Goal: Transaction & Acquisition: Subscribe to service/newsletter

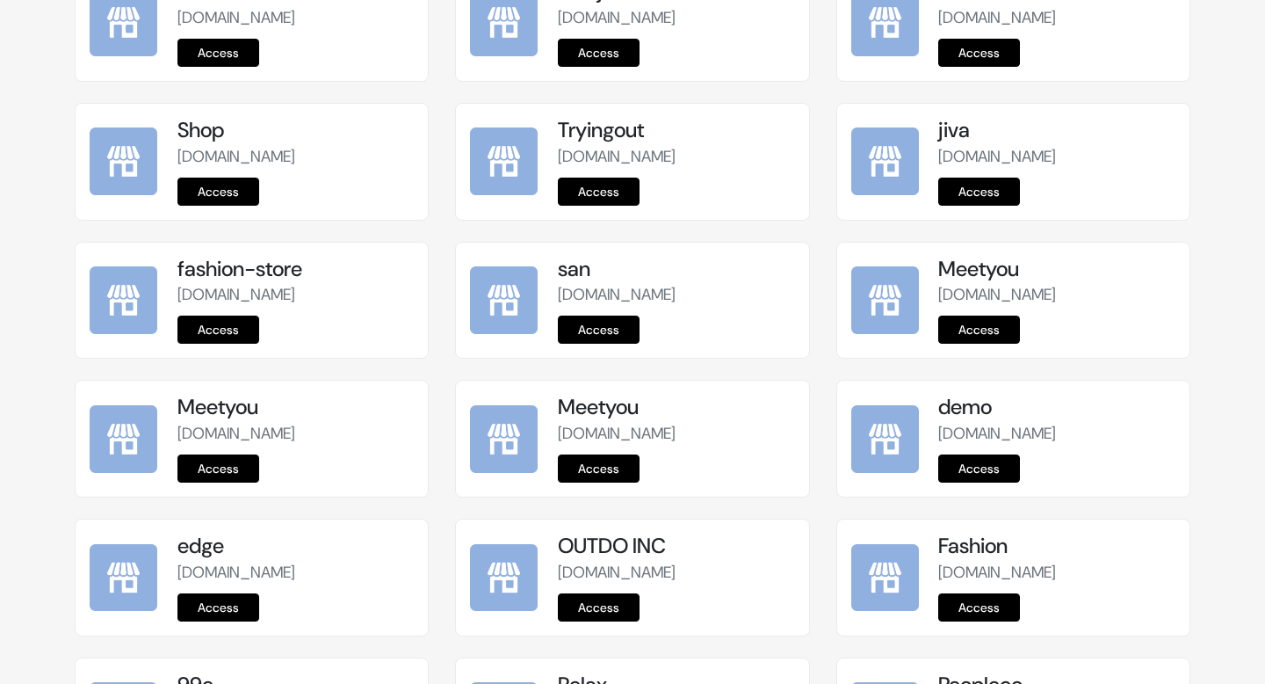
scroll to position [236, 0]
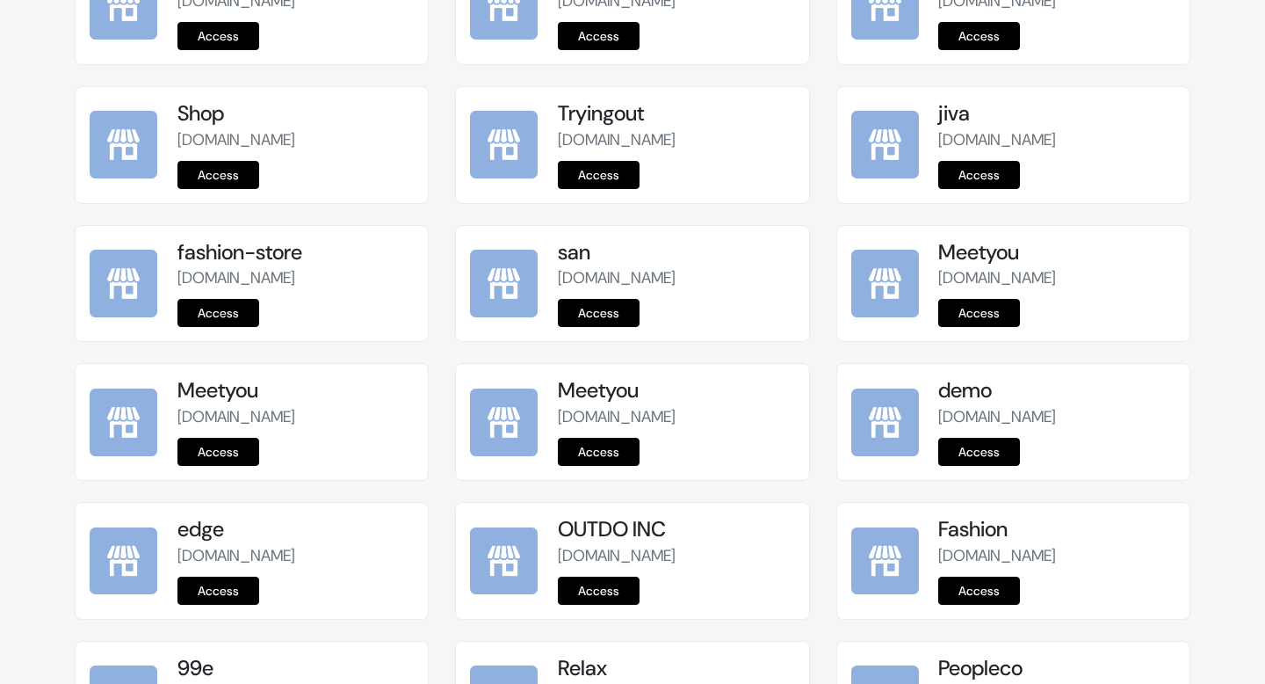
click at [1192, 347] on div "Meetyou meetyou.commmerce.com Access" at bounding box center [1013, 294] width 381 height 139
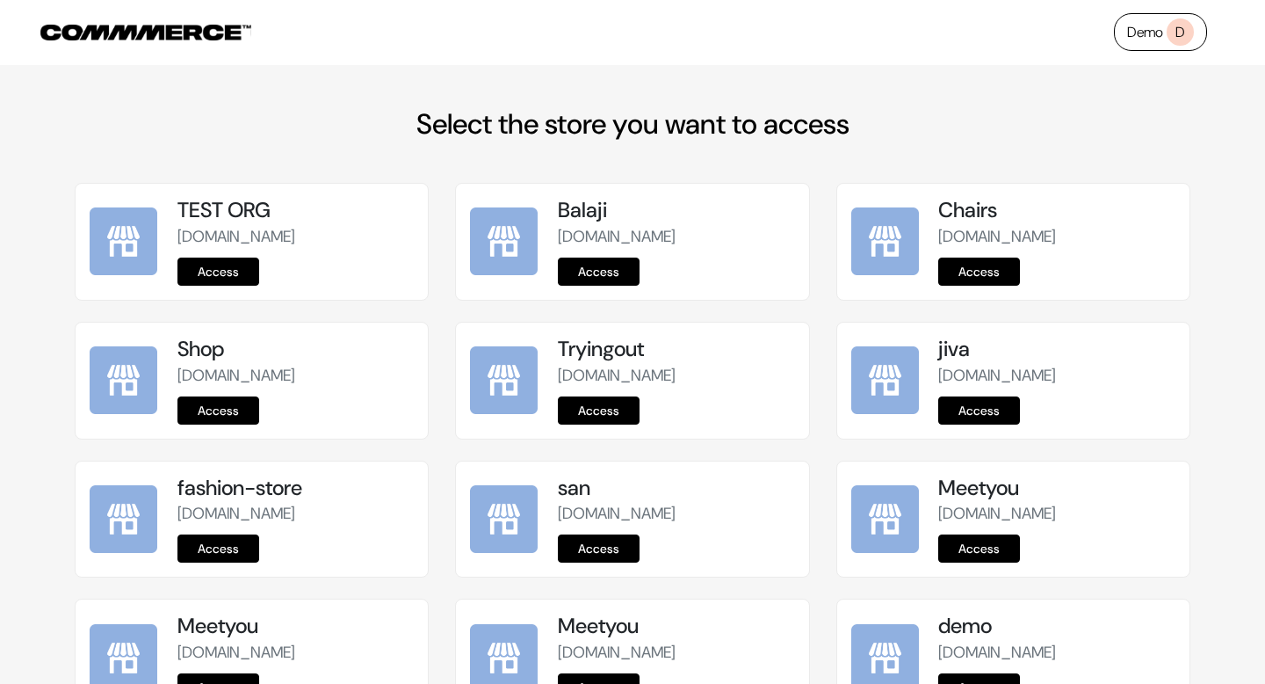
click at [1148, 22] on link "Demo D" at bounding box center [1160, 32] width 93 height 38
click at [817, 233] on div "Balaji balaji.commmerce.com Access" at bounding box center [632, 252] width 381 height 139
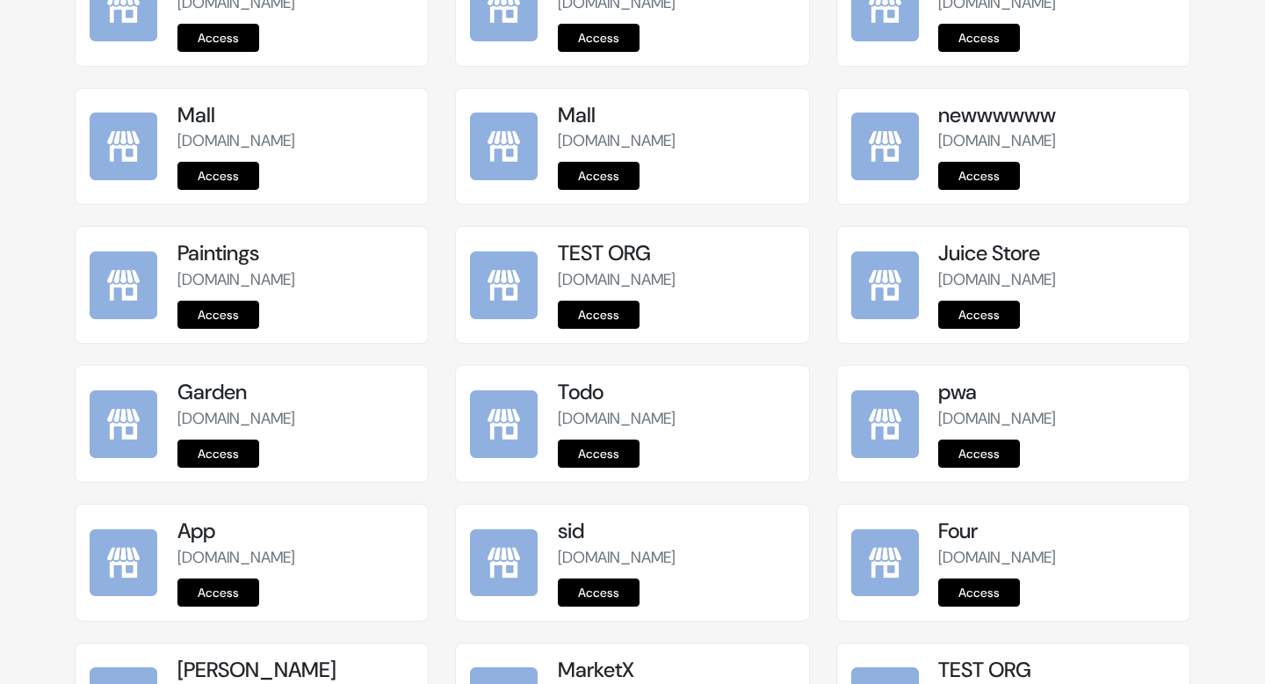
scroll to position [2198, 0]
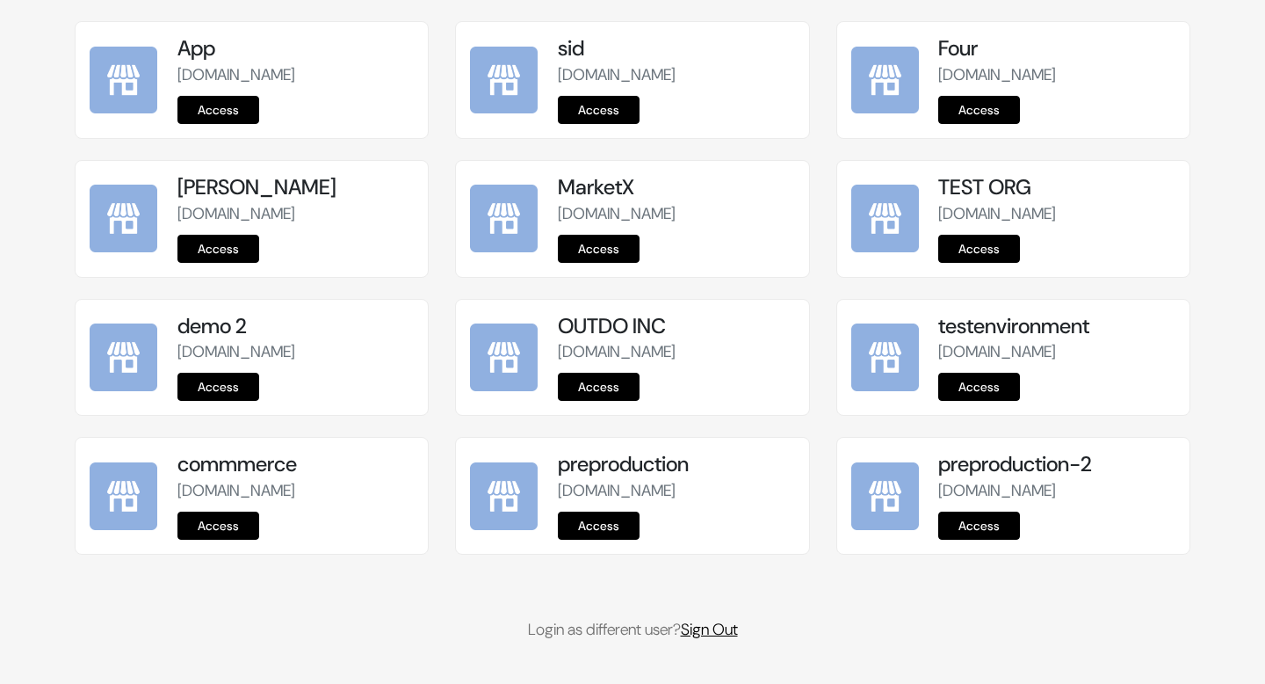
click at [716, 634] on link "Sign Out" at bounding box center [709, 629] width 57 height 21
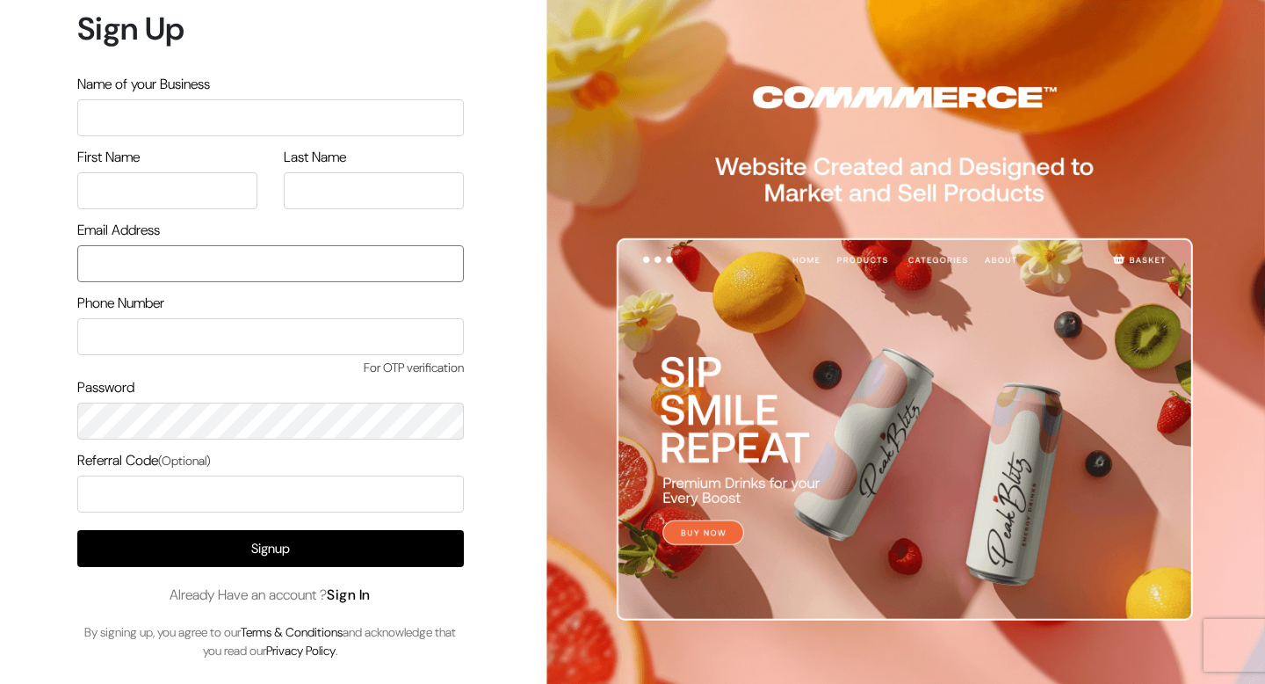
type input "demo@outdocart.in"
click at [355, 595] on link "Sign In" at bounding box center [349, 594] width 44 height 18
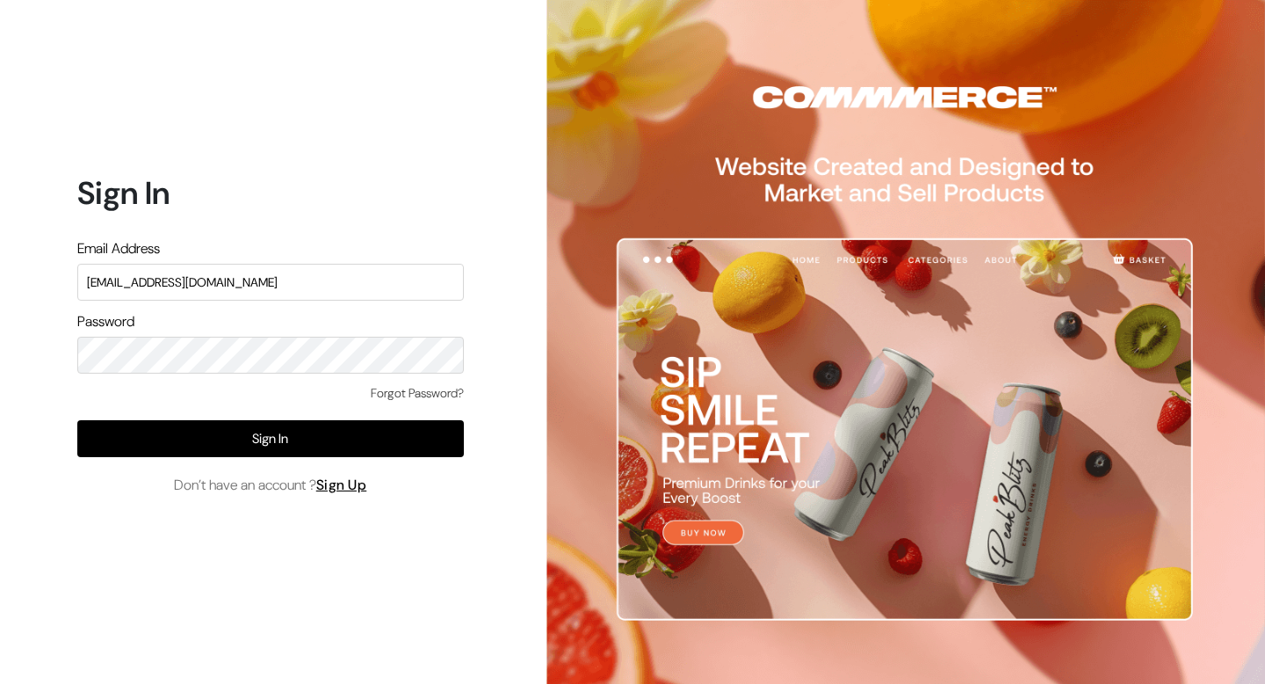
click at [225, 292] on input "demo@outdocart.in" at bounding box center [270, 282] width 387 height 37
type input "themes@commmerce.com"
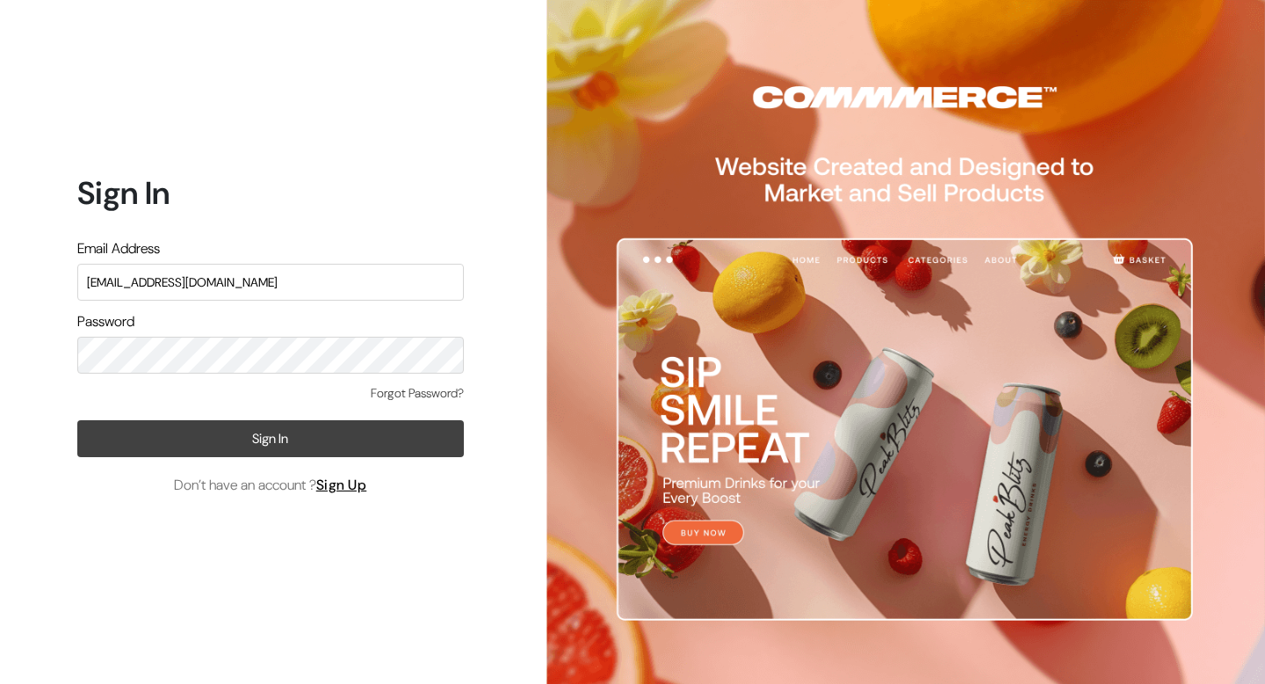
click at [282, 436] on button "Sign In" at bounding box center [270, 438] width 387 height 37
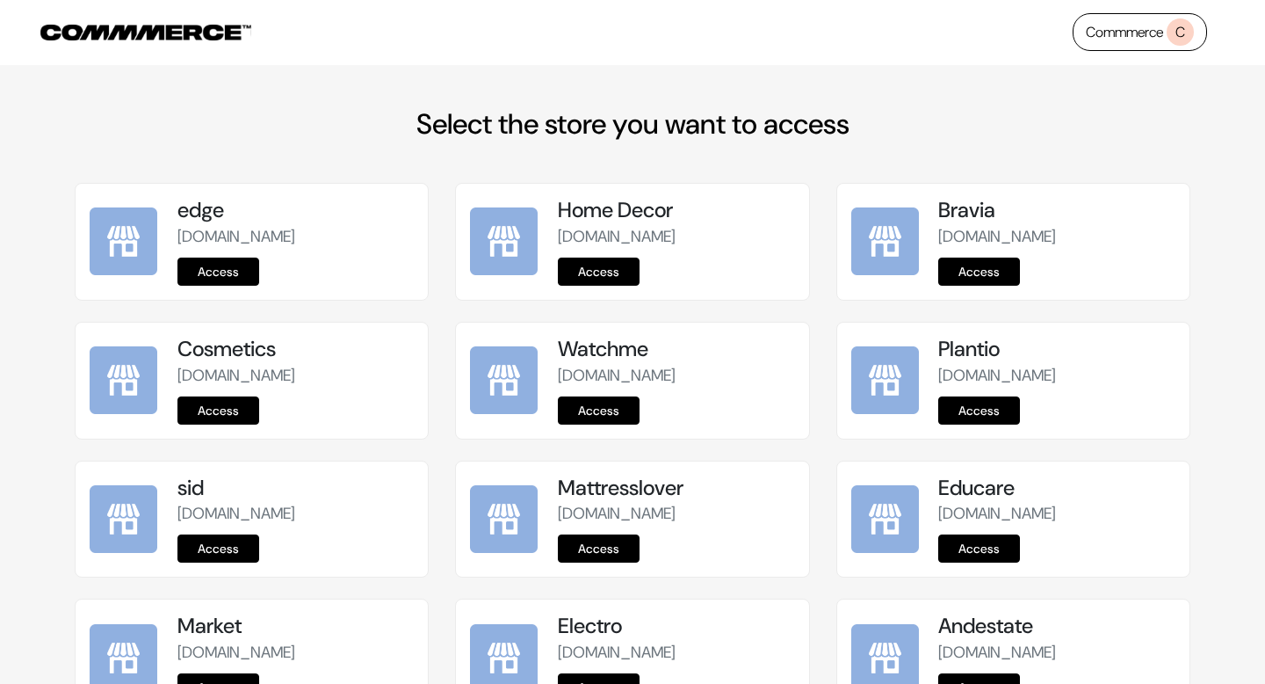
scroll to position [2296, 0]
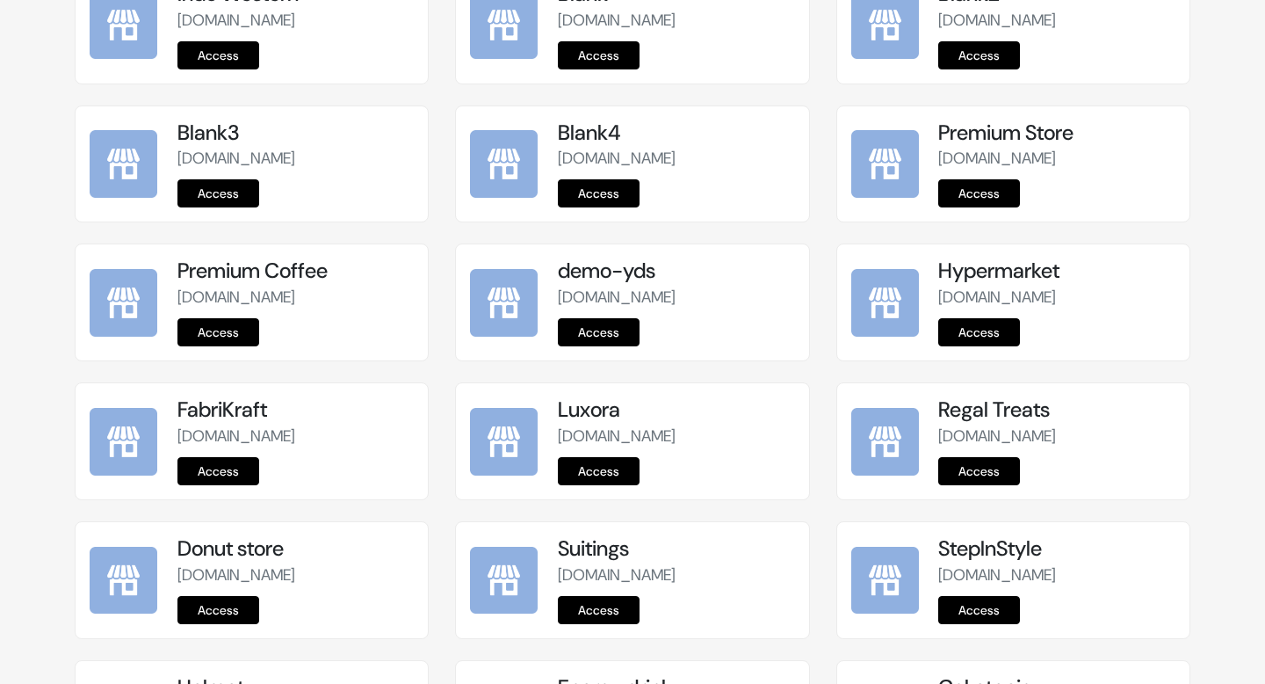
click at [697, 244] on div "Blank4 blank4.commmerce.com Access" at bounding box center [632, 174] width 381 height 139
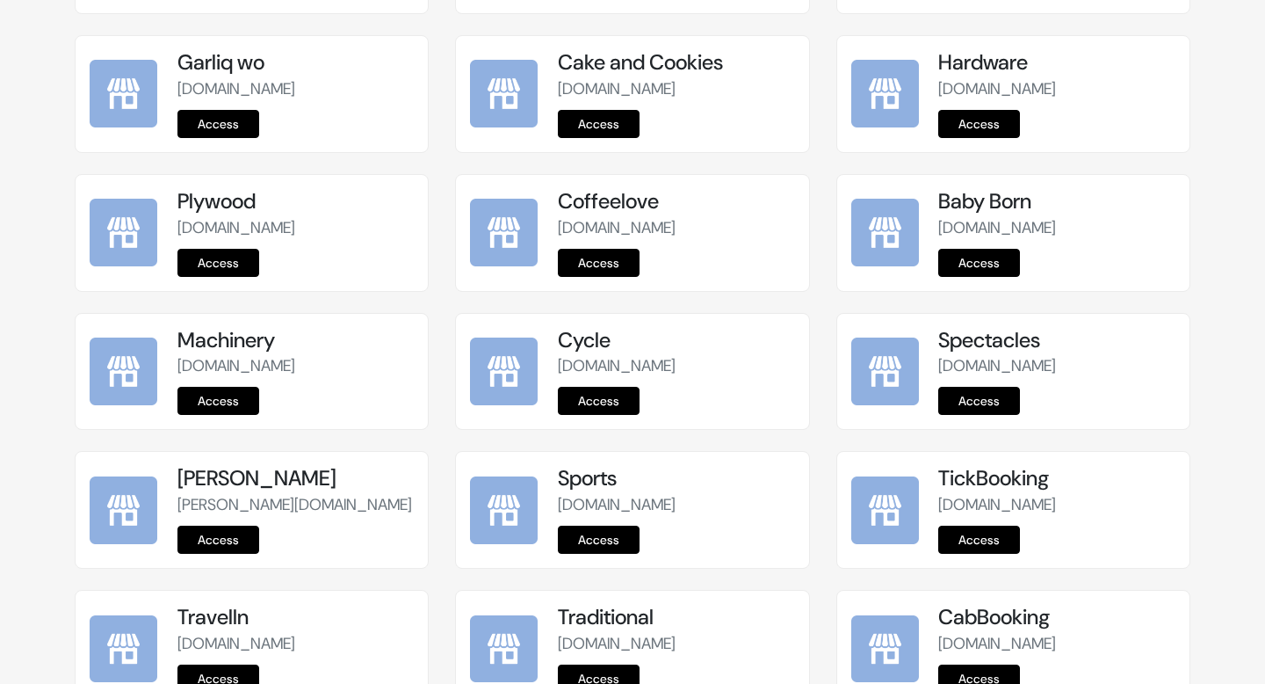
click at [822, 173] on div "Cake and Cookies cake-and-cookies.commmerce.com Access" at bounding box center [632, 104] width 381 height 139
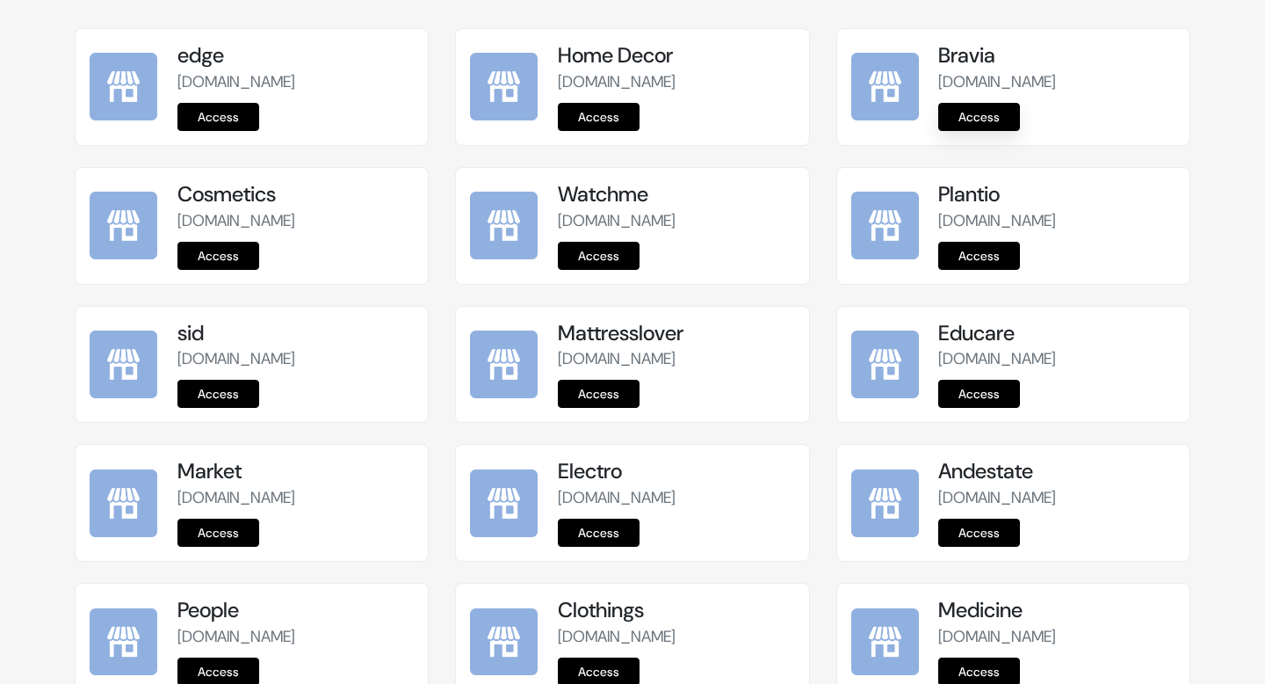
scroll to position [0, 0]
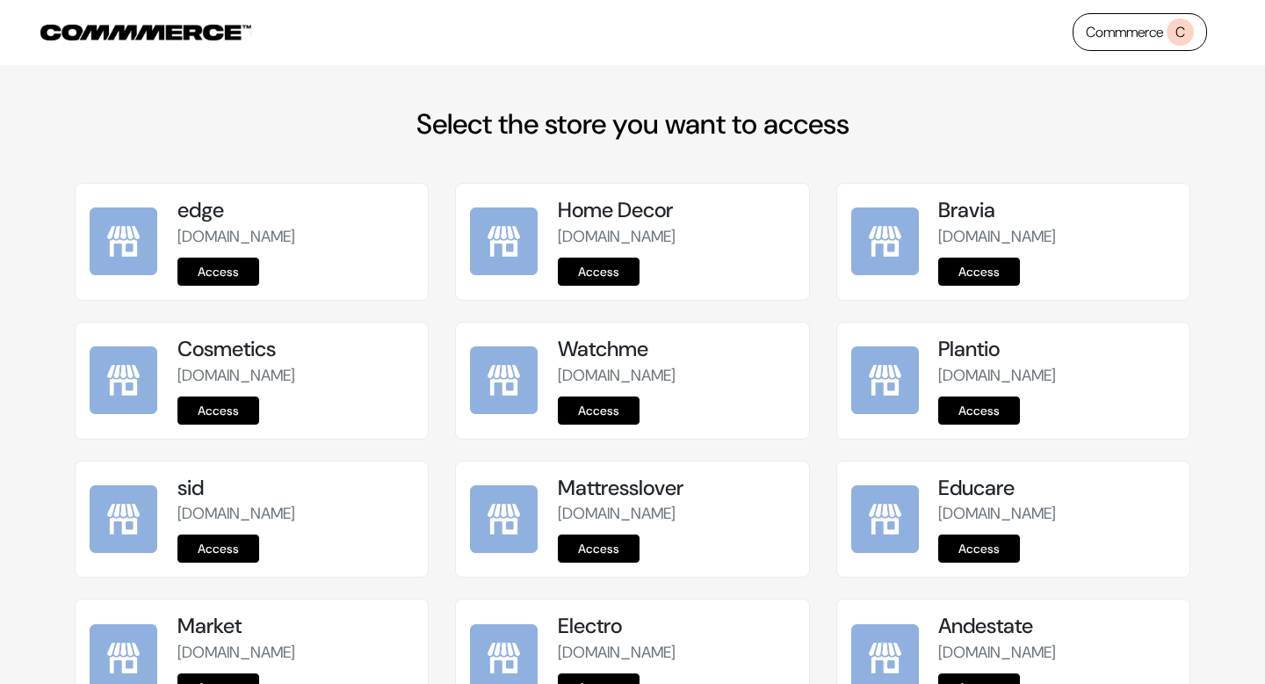
click at [1083, 33] on link "Commmerce C" at bounding box center [1140, 32] width 134 height 38
click at [1129, 15] on link "Commmerce C" at bounding box center [1140, 32] width 134 height 38
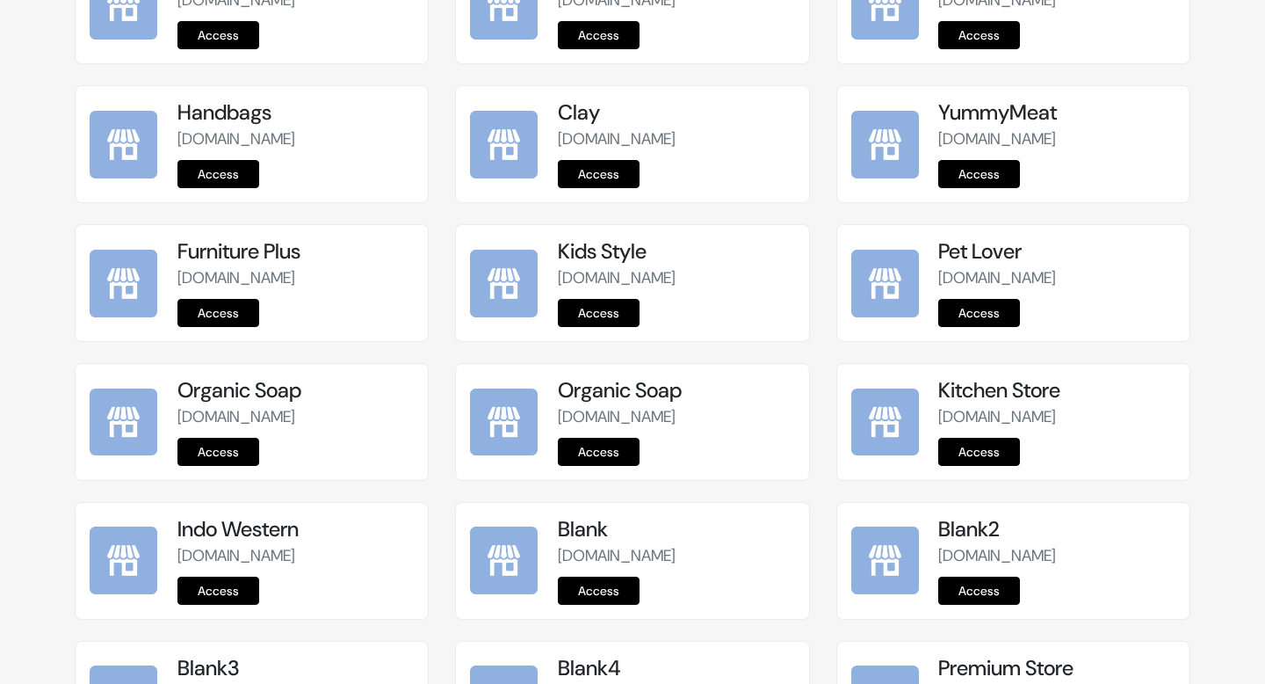
scroll to position [2661, 0]
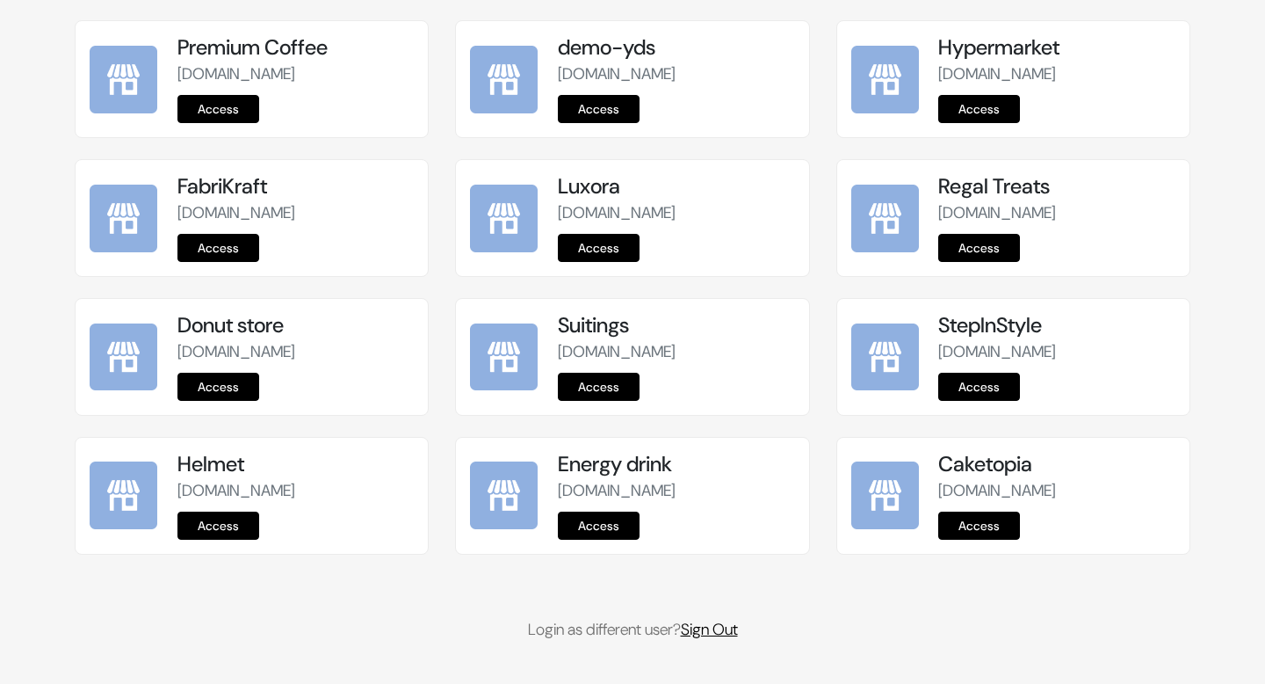
click at [714, 630] on link "Sign Out" at bounding box center [709, 629] width 57 height 21
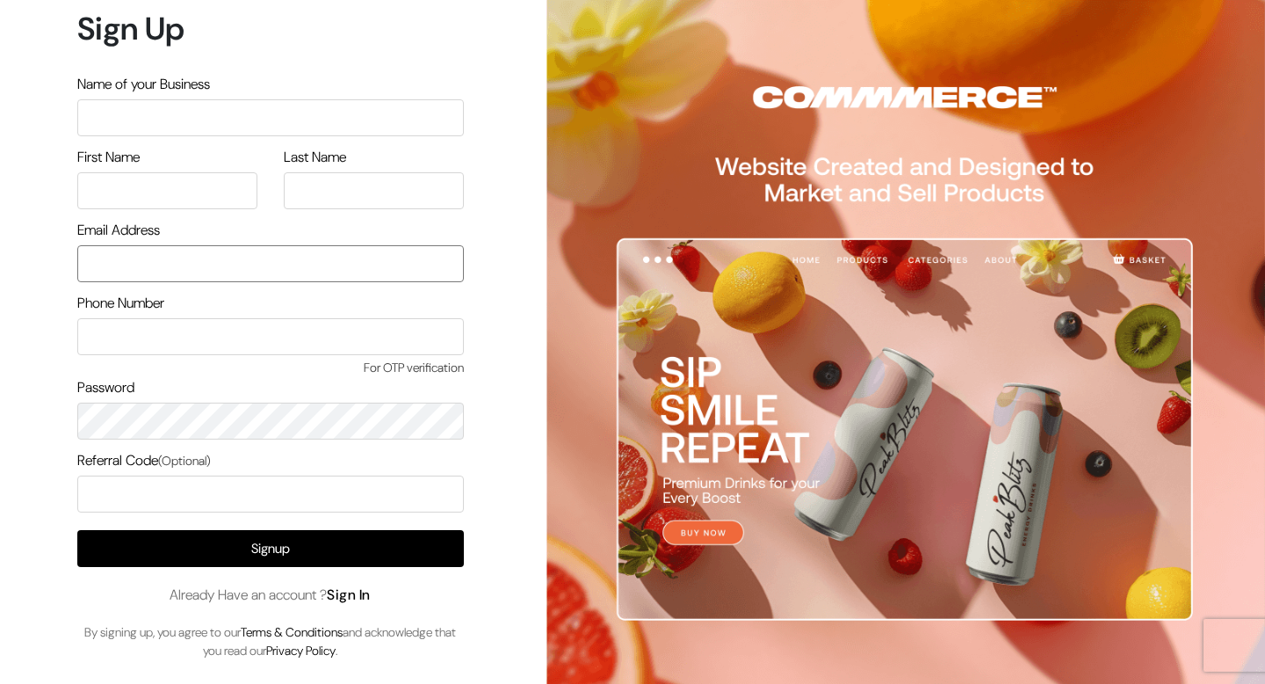
type input "themes@commmerce.com"
click at [356, 597] on link "Sign In" at bounding box center [349, 594] width 44 height 18
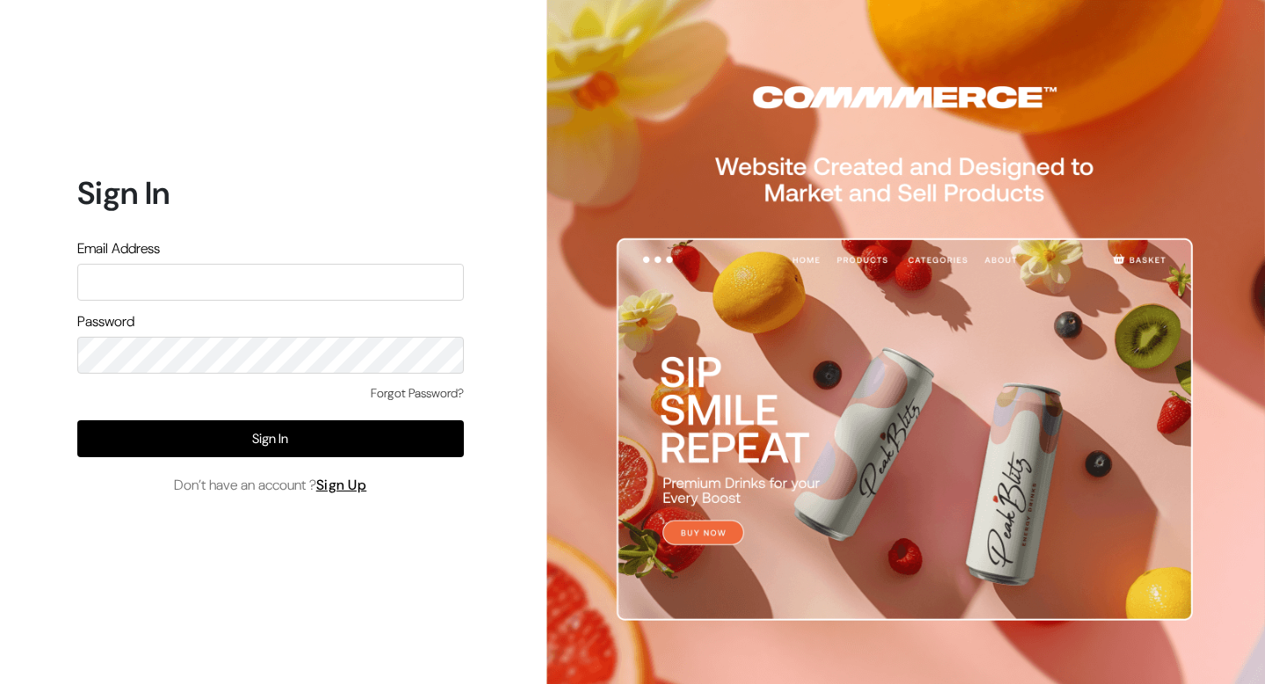
type input "[EMAIL_ADDRESS][DOMAIN_NAME]"
drag, startPoint x: 85, startPoint y: 280, endPoint x: 341, endPoint y: 280, distance: 255.7
click at [341, 280] on input "[EMAIL_ADDRESS][DOMAIN_NAME]" at bounding box center [270, 282] width 387 height 37
click at [250, 618] on div "Sign In Email Address [EMAIL_ADDRESS][DOMAIN_NAME] Password Forgot Password? Si…" at bounding box center [263, 342] width 527 height 684
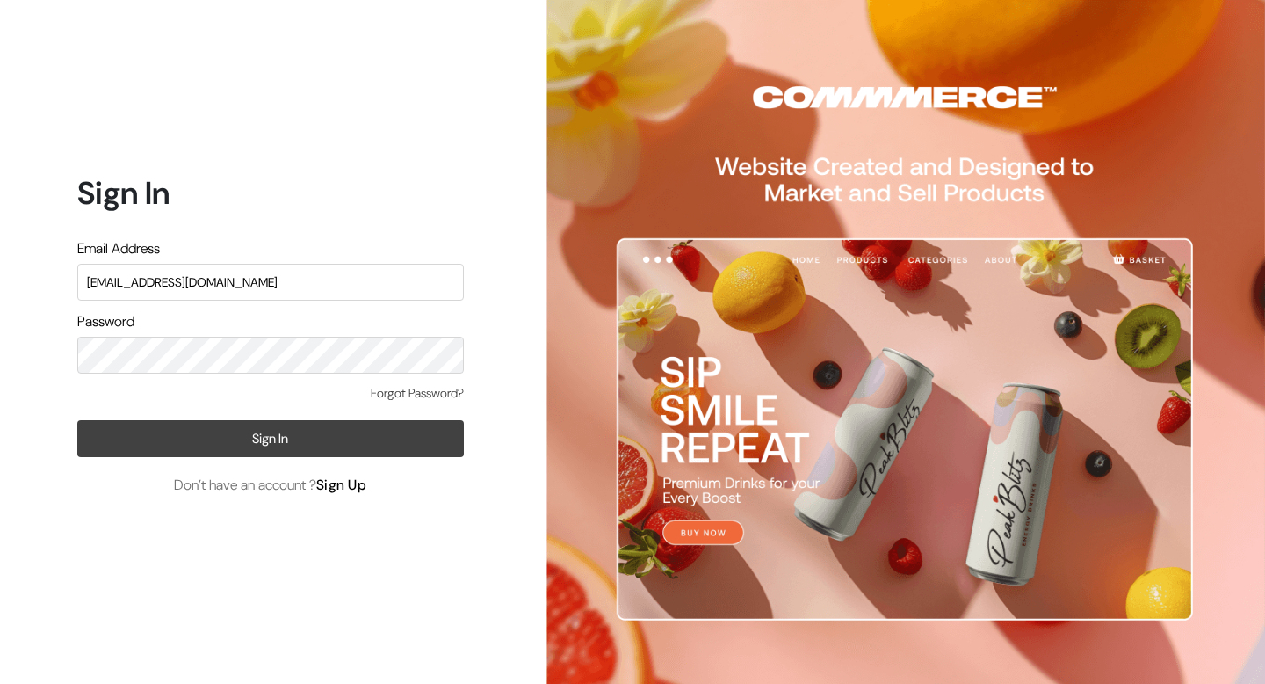
click at [290, 449] on button "Sign In" at bounding box center [270, 438] width 387 height 37
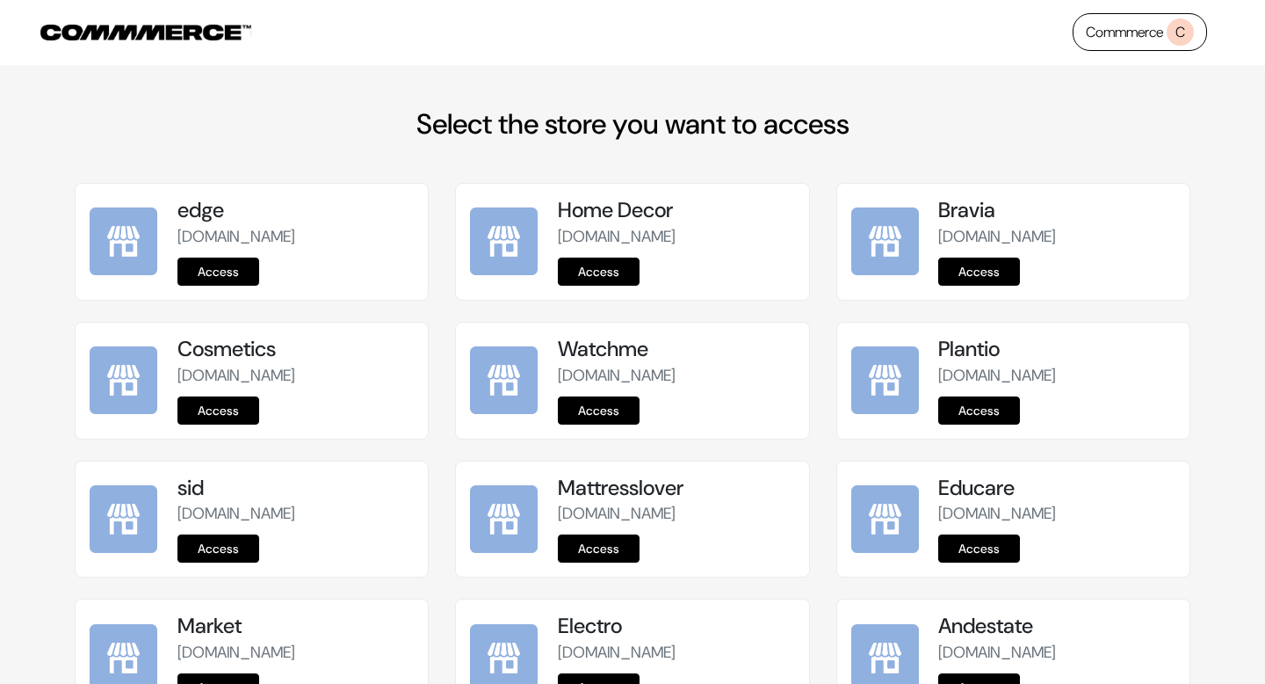
click at [827, 255] on div "Bravia shoes.commmerce.com Access" at bounding box center [1013, 252] width 381 height 139
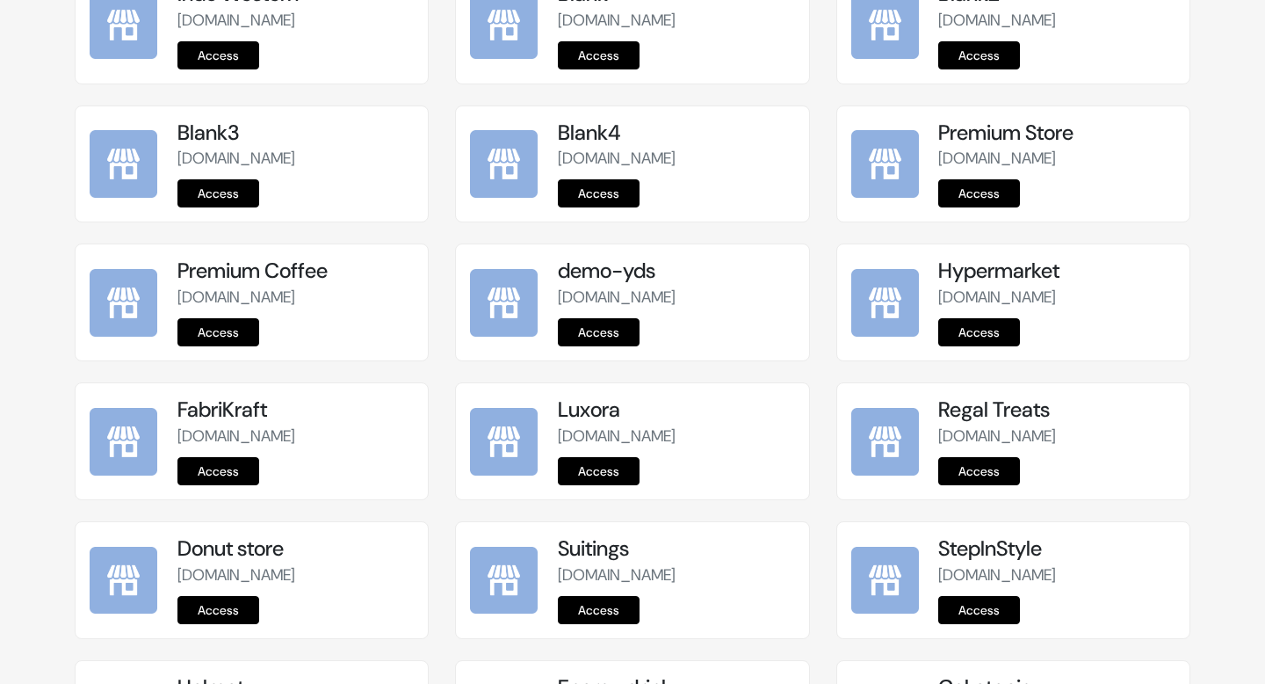
scroll to position [2800, 0]
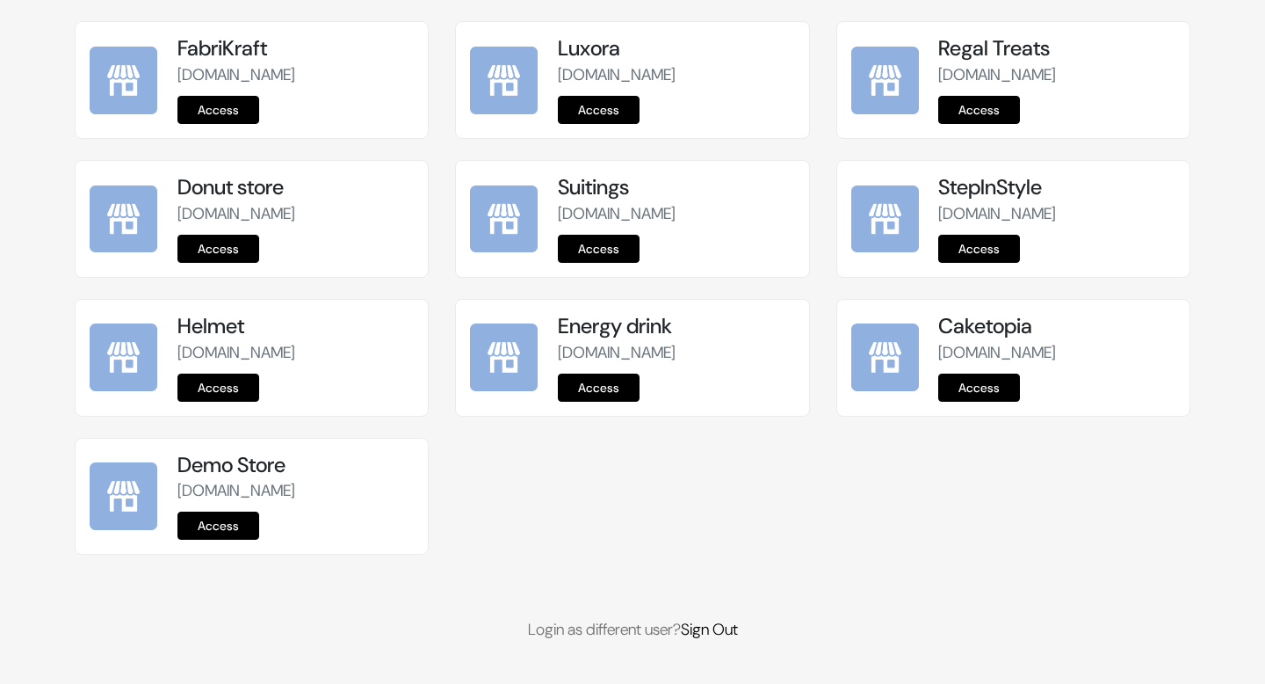
click at [228, 524] on link "Access" at bounding box center [219, 525] width 82 height 28
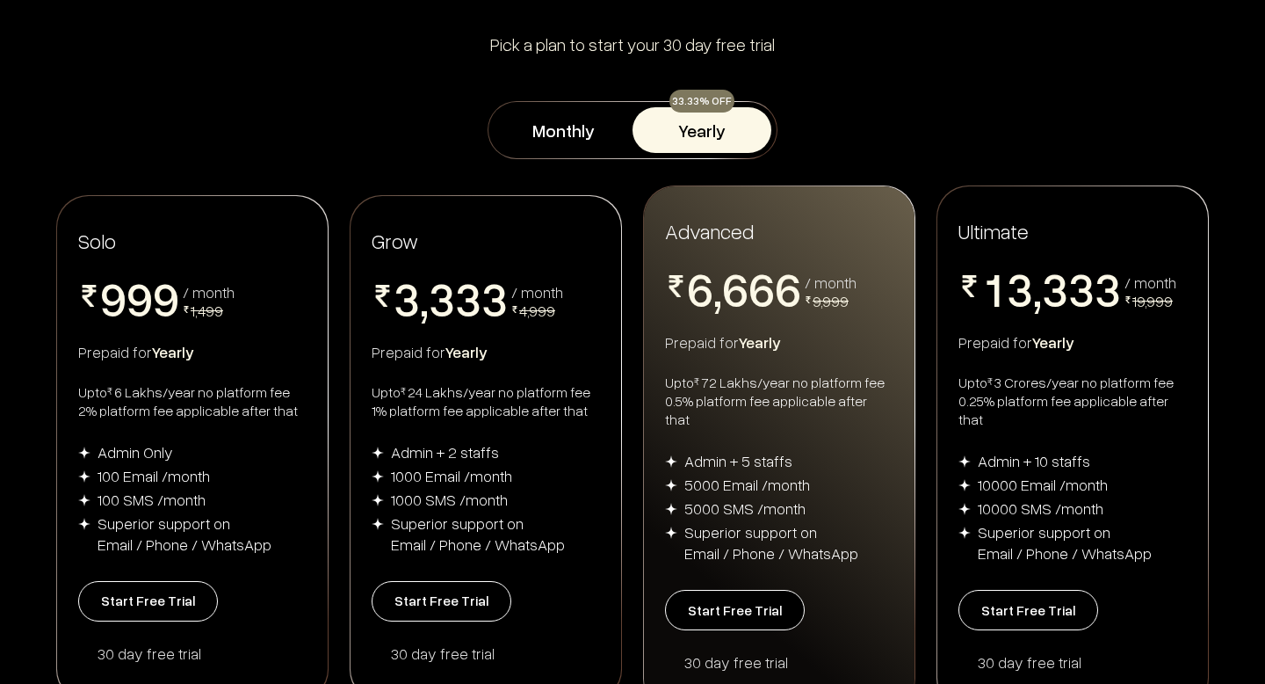
scroll to position [234, 0]
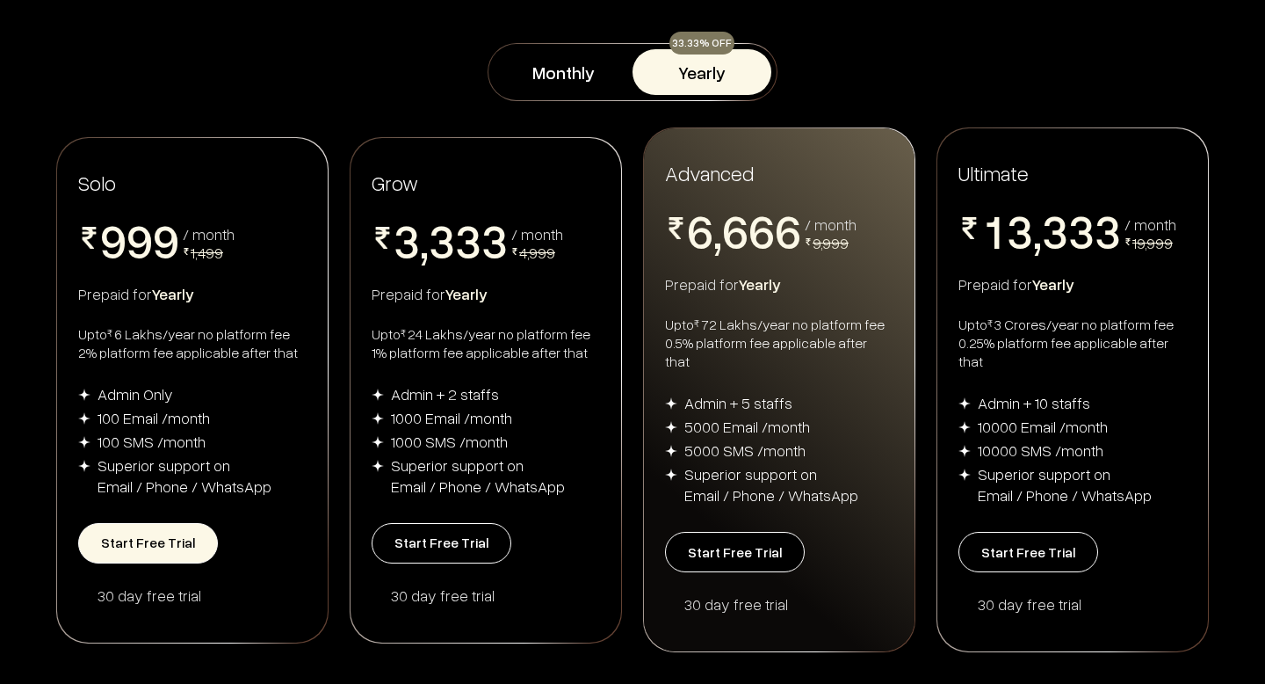
click at [131, 533] on button "Start Free Trial" at bounding box center [148, 543] width 140 height 40
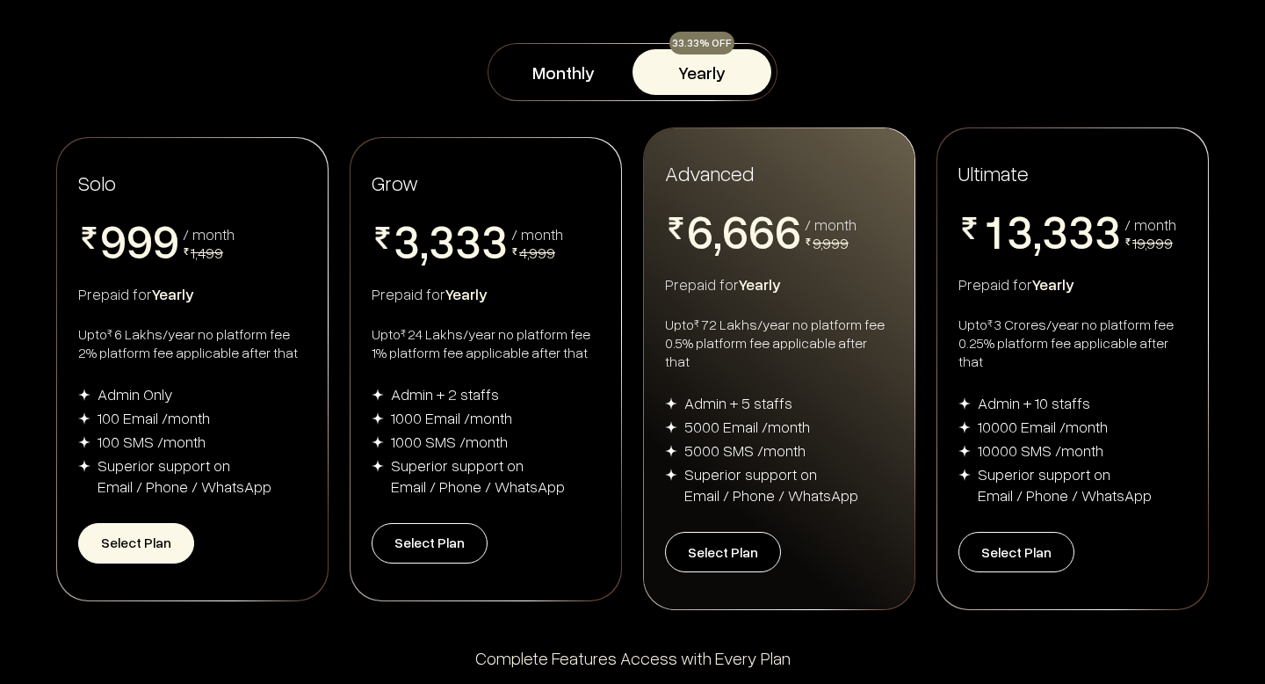
click at [138, 526] on button "Select Plan" at bounding box center [136, 543] width 116 height 40
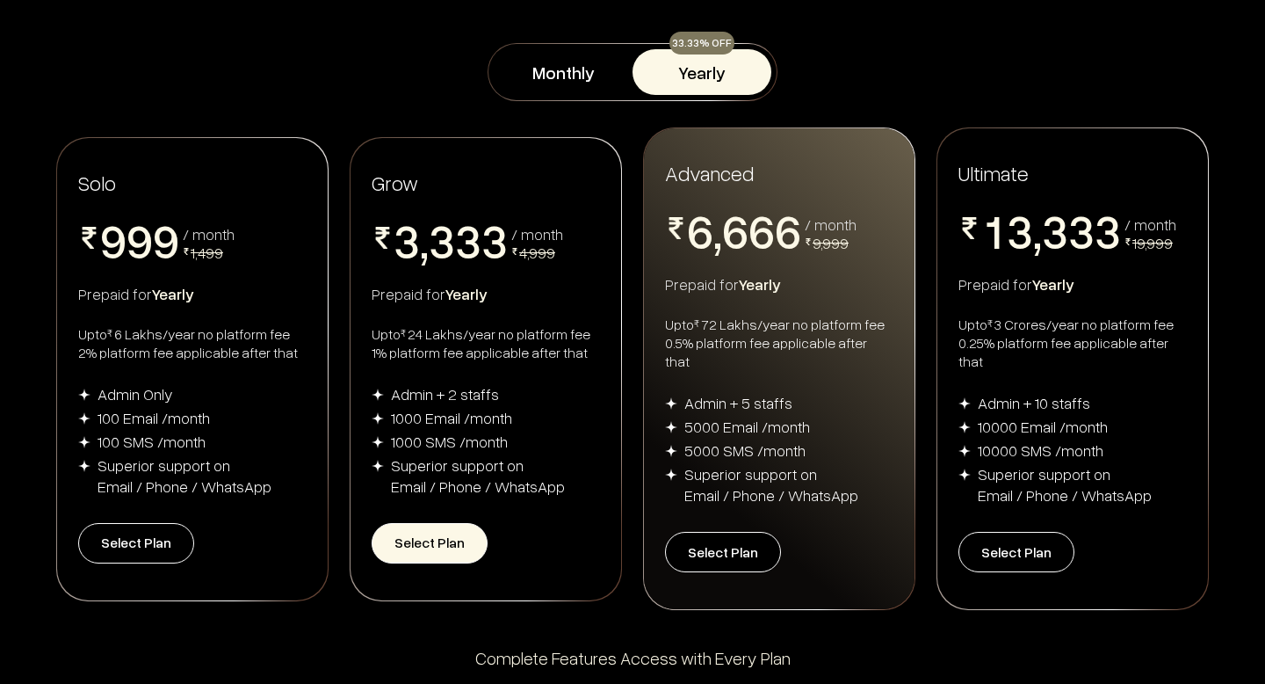
scroll to position [251, 0]
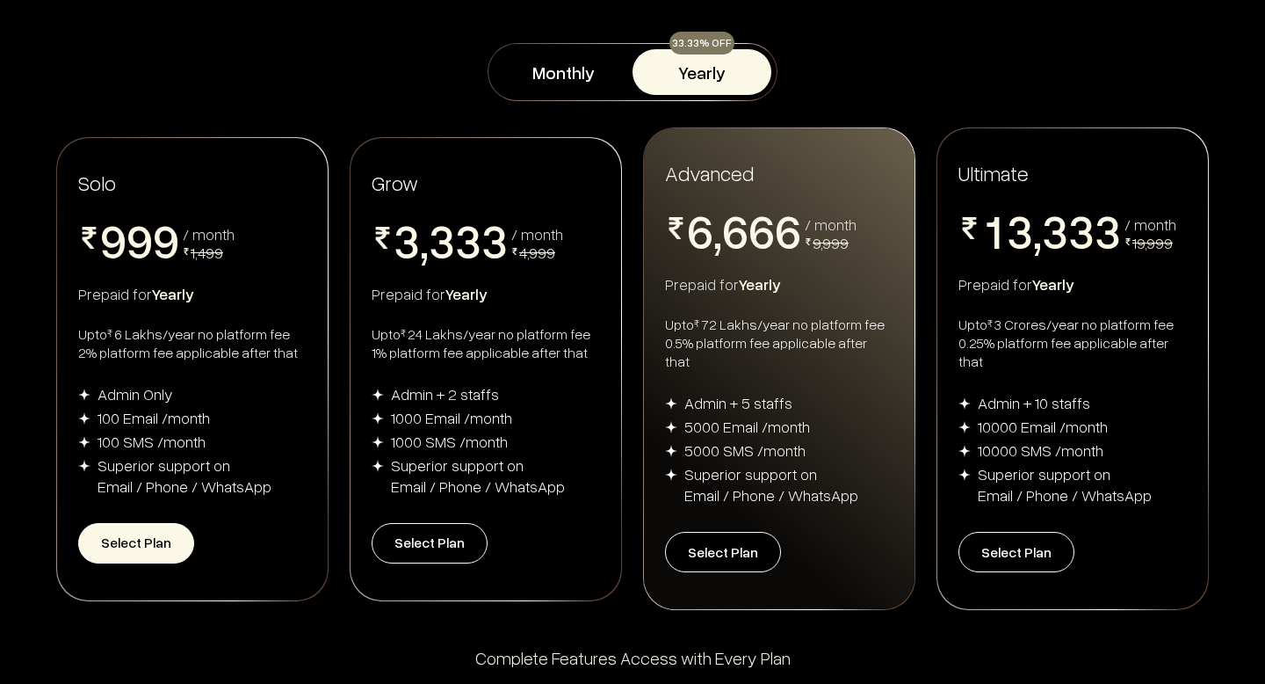
click at [146, 525] on button "Select Plan" at bounding box center [136, 543] width 116 height 40
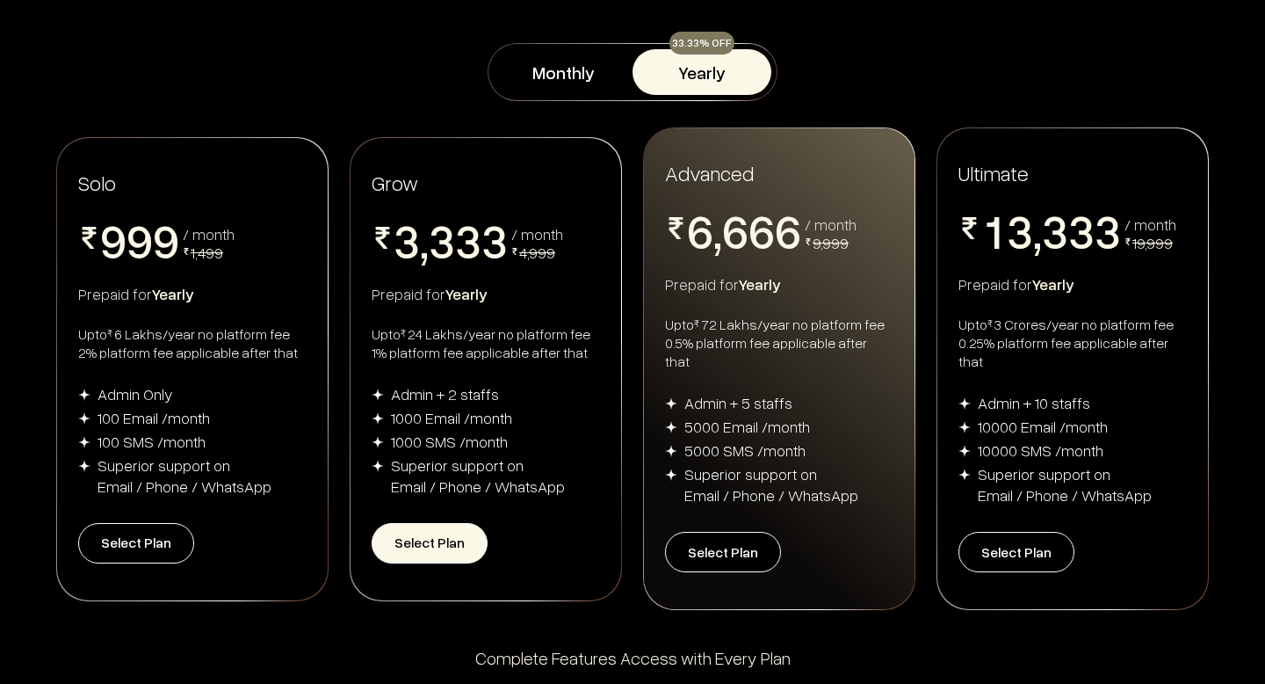
click at [404, 525] on button "Select Plan" at bounding box center [430, 543] width 116 height 40
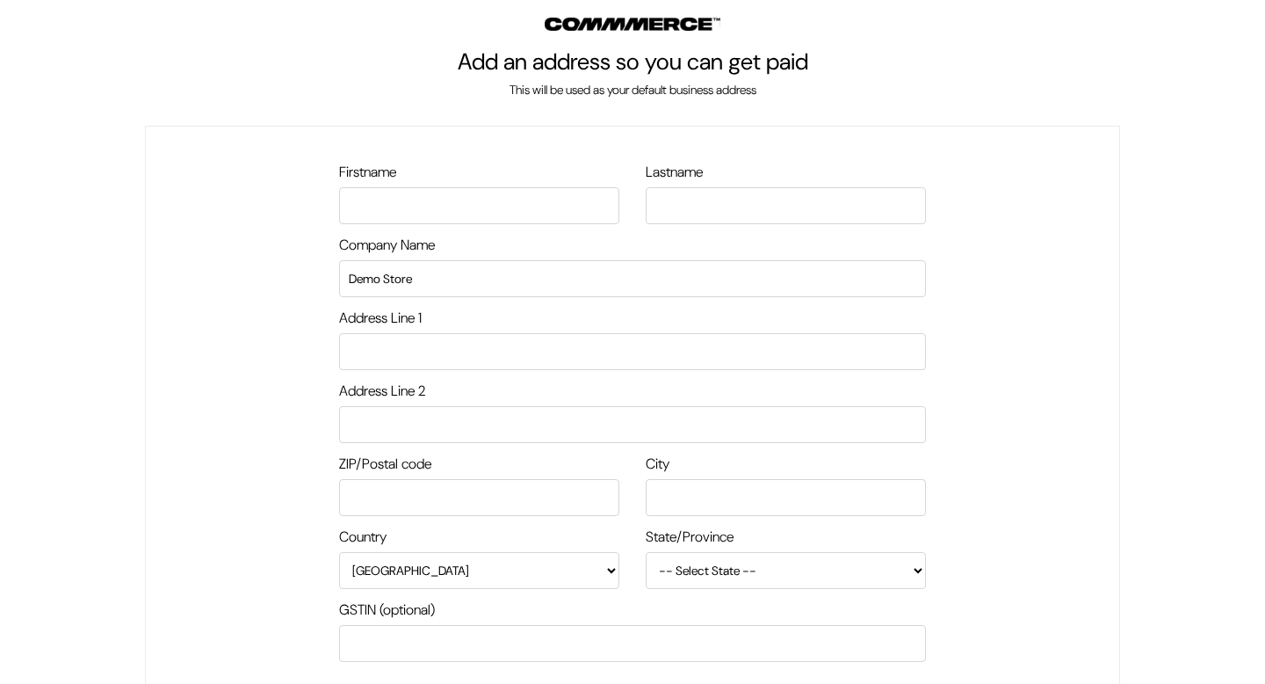
click at [422, 213] on input "text" at bounding box center [479, 205] width 280 height 37
click at [452, 207] on input "text" at bounding box center [479, 205] width 280 height 37
type input "Sales"
click at [301, 148] on div "[PERSON_NAME] Company Name Demo Store Address Line 1 Address Line 2 ZIP/Postal …" at bounding box center [632, 457] width 975 height 662
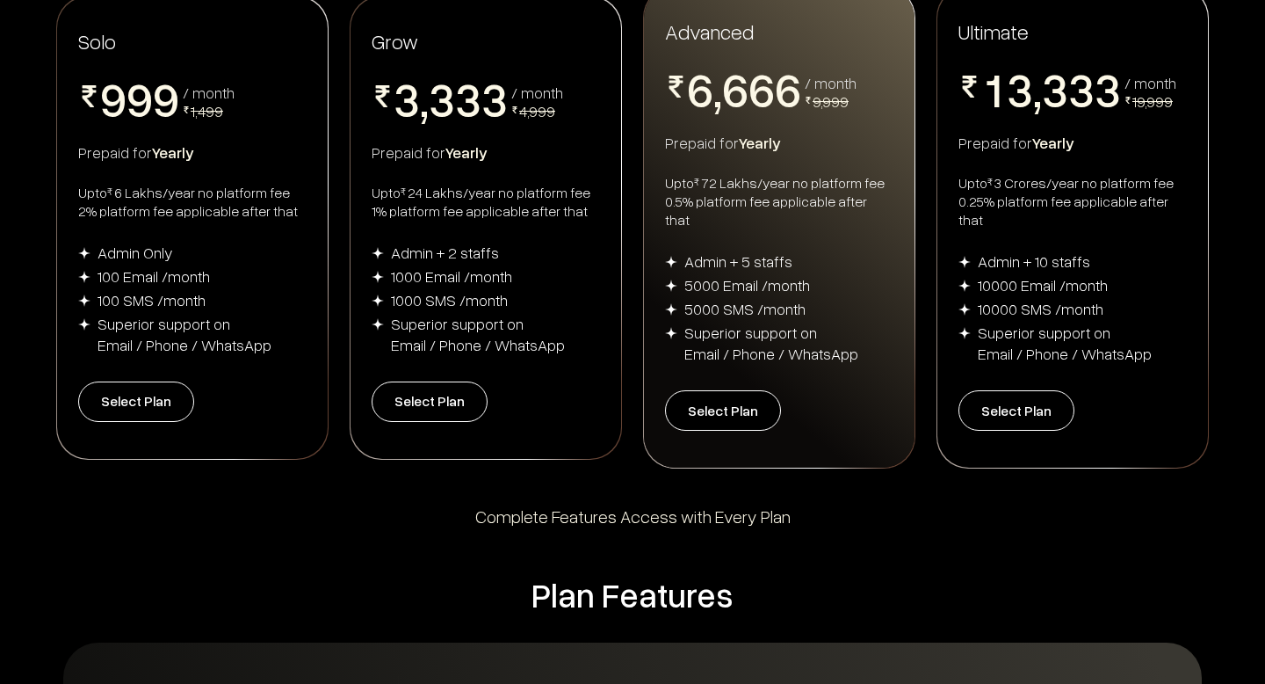
scroll to position [395, 0]
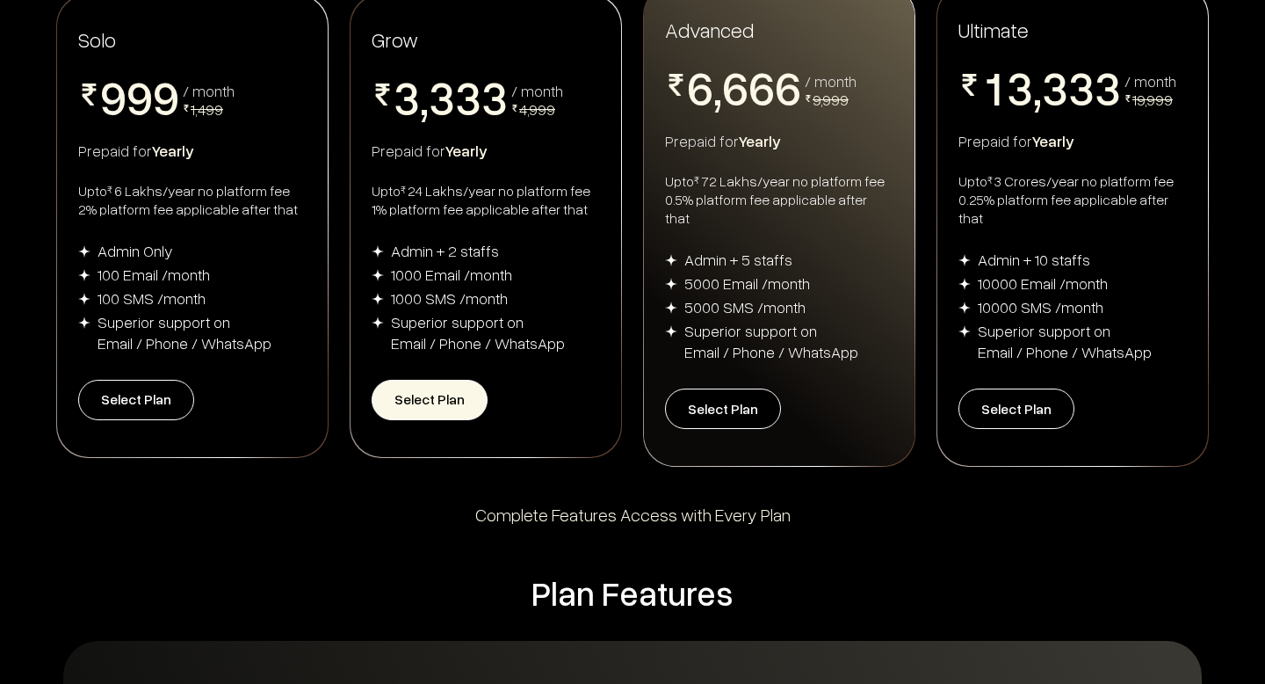
click at [431, 402] on button "Select Plan" at bounding box center [430, 400] width 116 height 40
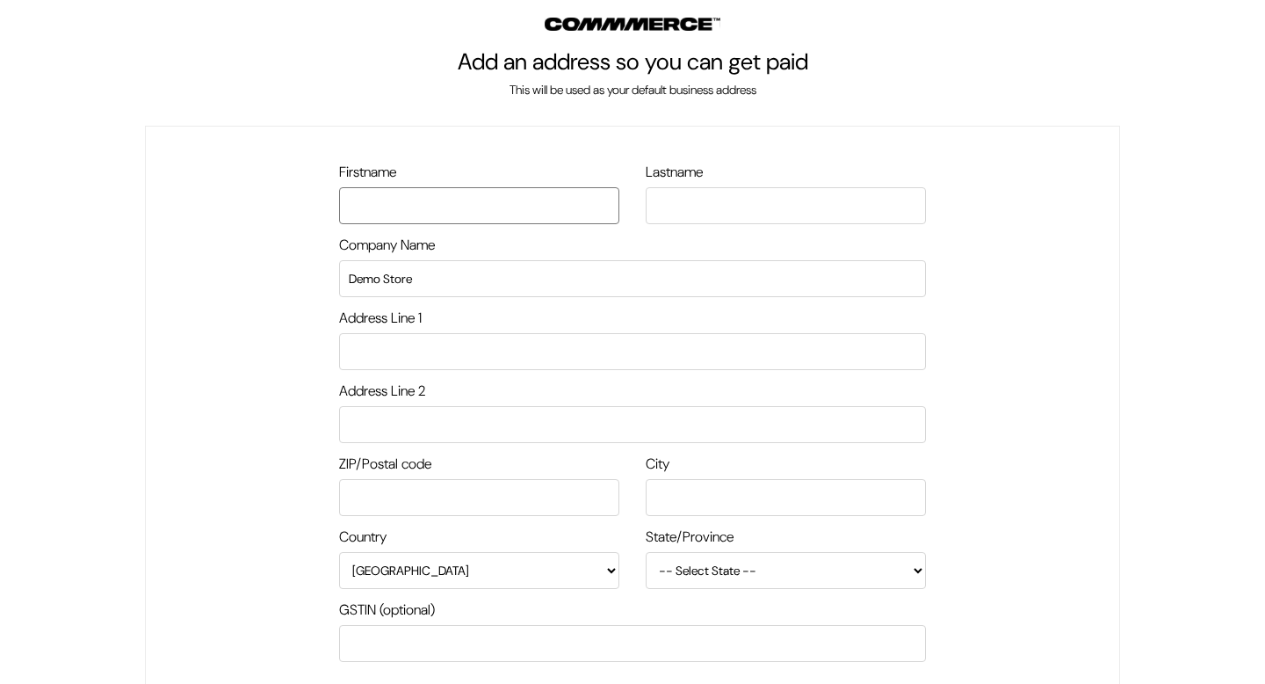
click at [445, 214] on input "text" at bounding box center [479, 205] width 280 height 37
type input "Demo"
click at [678, 207] on input "text" at bounding box center [786, 205] width 280 height 37
click at [482, 199] on input "Demo" at bounding box center [479, 205] width 280 height 37
click at [427, 213] on input "Demo" at bounding box center [479, 205] width 280 height 37
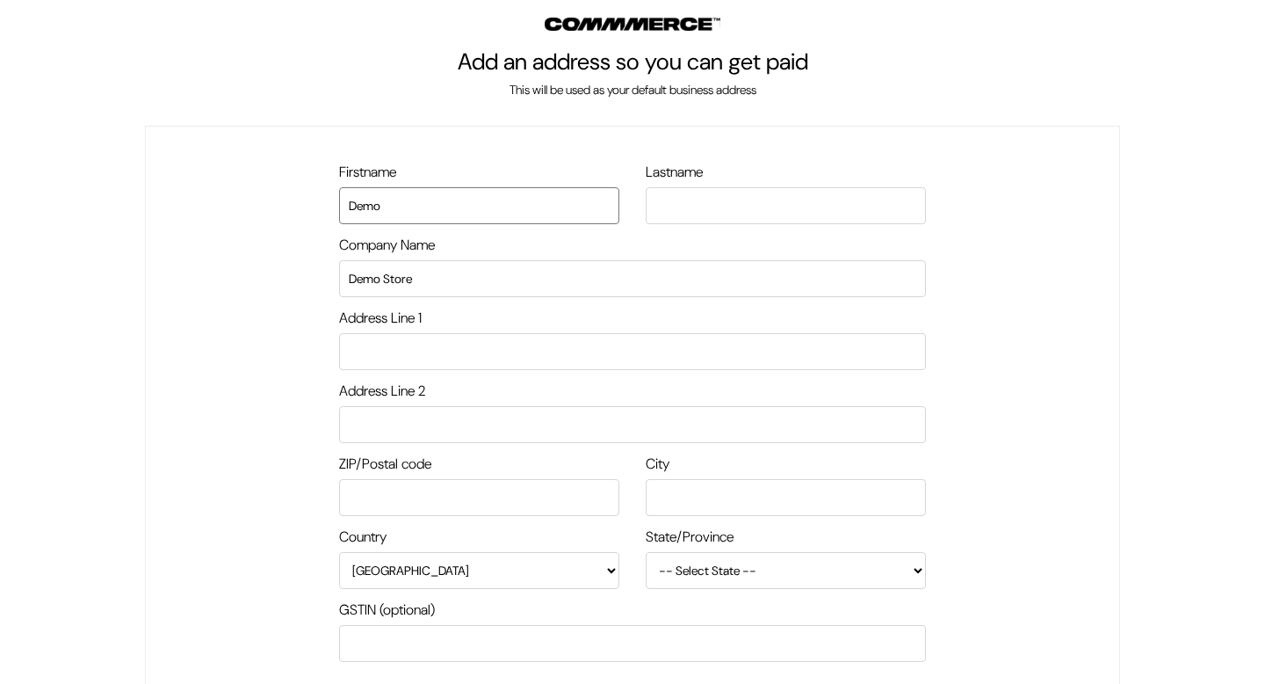
click at [427, 213] on input "Demo" at bounding box center [479, 205] width 280 height 37
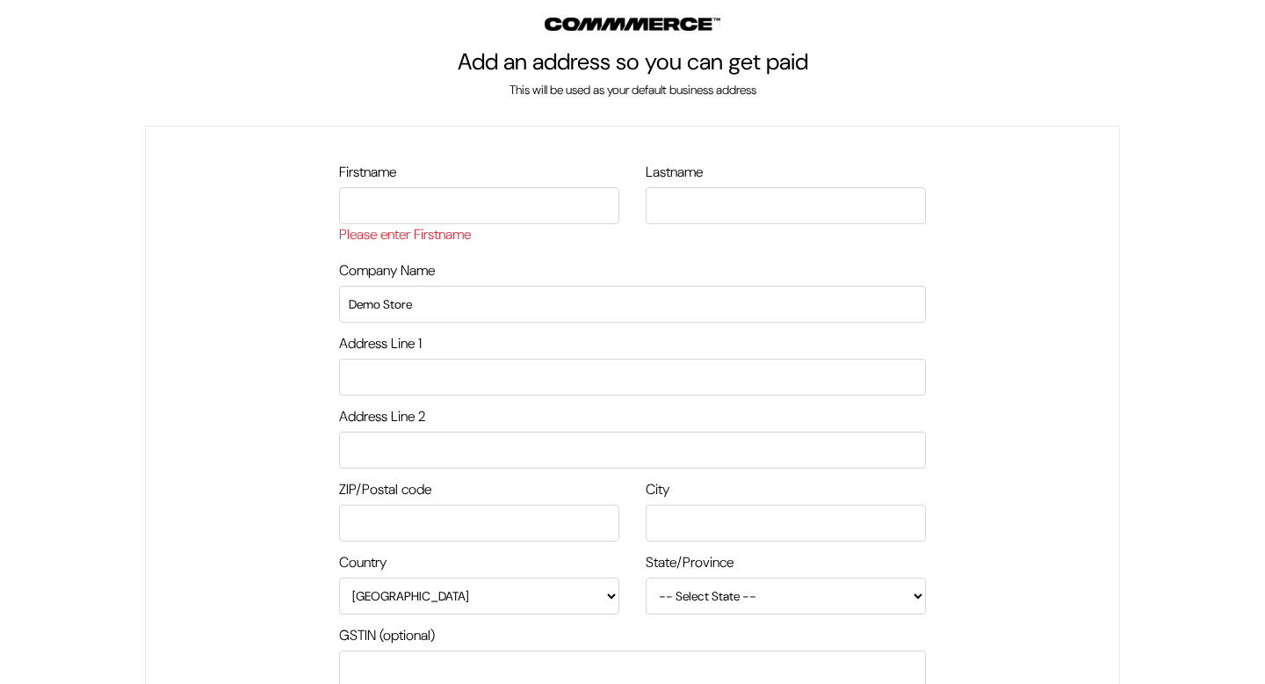
click at [419, 151] on div "Firstname Please enter Firstname Lastname Company Name Demo Store Address Line …" at bounding box center [632, 469] width 975 height 687
click at [677, 214] on input "text" at bounding box center [786, 205] width 280 height 37
click at [470, 208] on input "text" at bounding box center [479, 205] width 280 height 37
click at [520, 253] on div "Firstname Please enter Firstname" at bounding box center [479, 211] width 307 height 98
click at [466, 294] on input "Demo Store" at bounding box center [632, 304] width 587 height 37
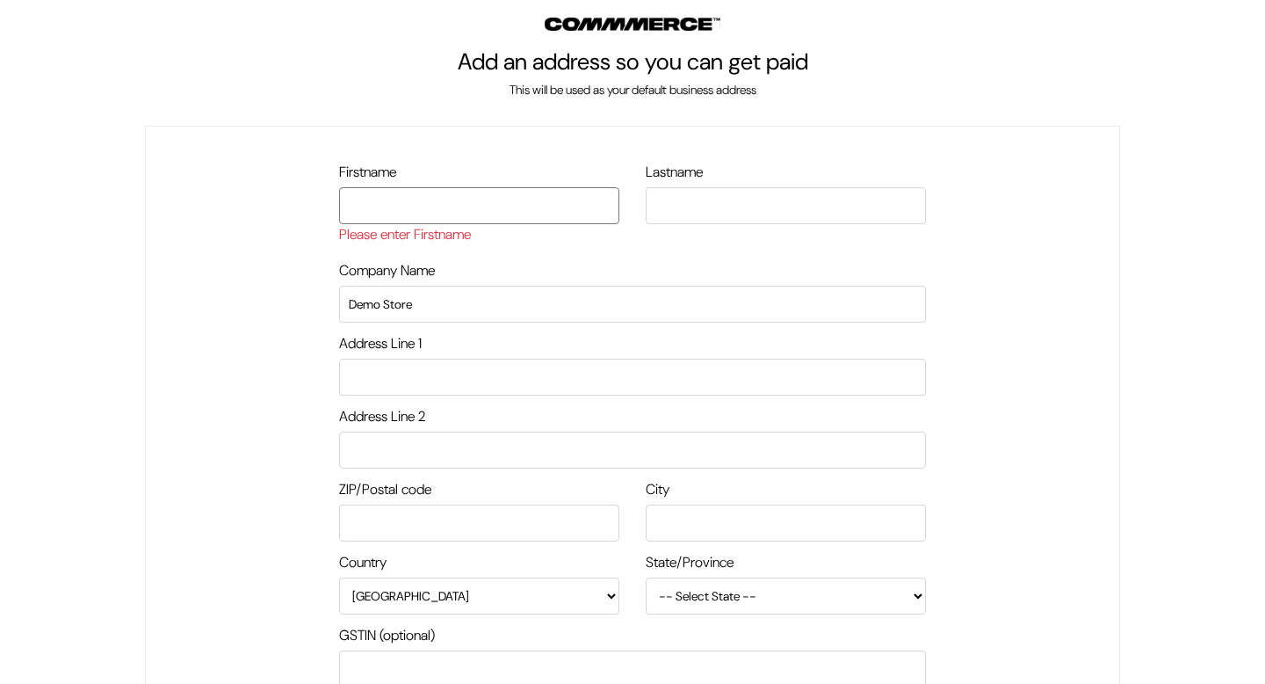
click at [428, 212] on input "text" at bounding box center [479, 205] width 280 height 37
click at [719, 194] on input "text" at bounding box center [786, 205] width 280 height 37
click at [505, 194] on input "text" at bounding box center [479, 205] width 280 height 37
click at [745, 194] on input "text" at bounding box center [786, 205] width 280 height 37
click at [572, 194] on input "text" at bounding box center [479, 205] width 280 height 37
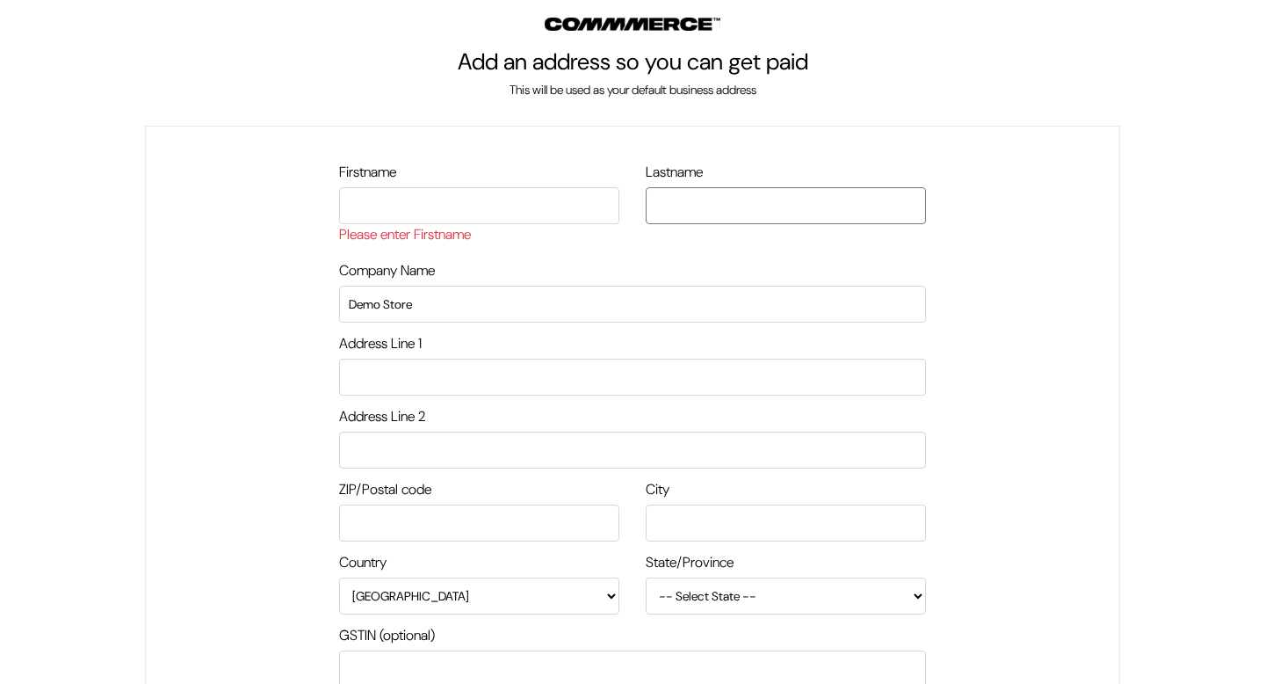
drag, startPoint x: 719, startPoint y: 194, endPoint x: 565, endPoint y: 194, distance: 153.8
click at [719, 194] on input "text" at bounding box center [786, 205] width 280 height 37
click at [564, 194] on input "text" at bounding box center [479, 205] width 280 height 37
click at [711, 194] on input "text" at bounding box center [786, 205] width 280 height 37
click at [560, 194] on input "text" at bounding box center [479, 205] width 280 height 37
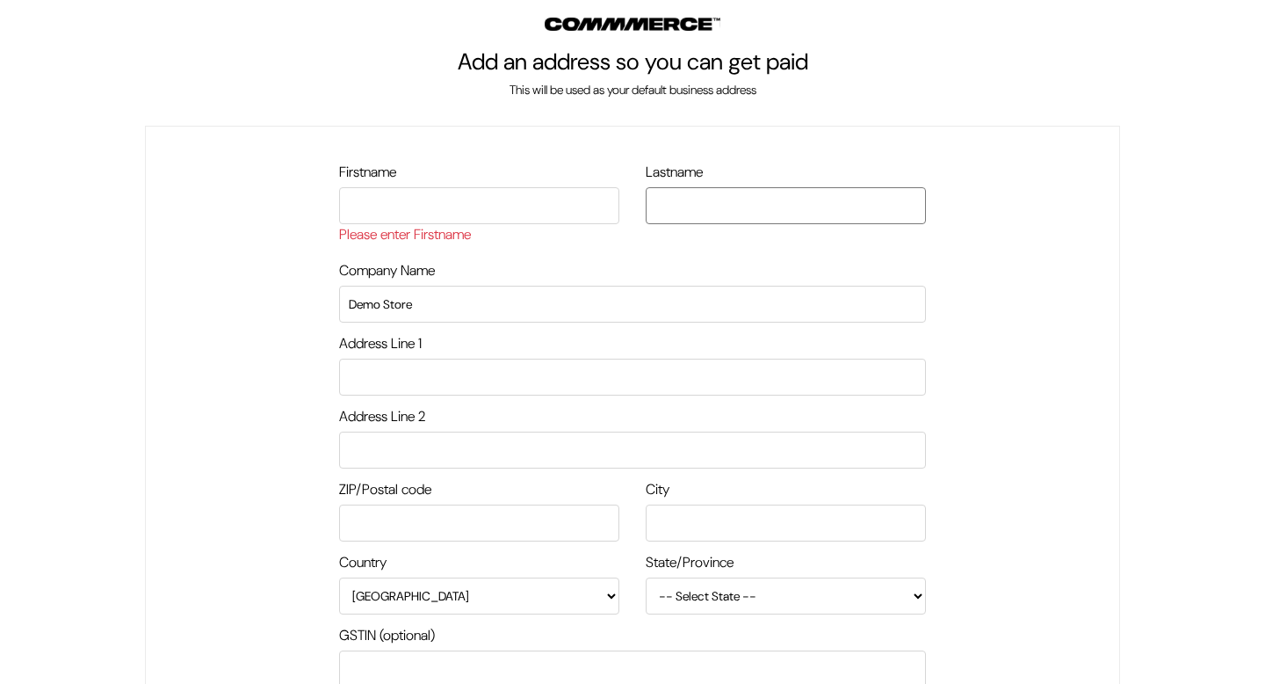
click at [720, 204] on input "text" at bounding box center [786, 205] width 280 height 37
click at [596, 204] on input "text" at bounding box center [479, 205] width 280 height 37
click at [720, 216] on input "text" at bounding box center [786, 205] width 280 height 37
click at [561, 216] on input "text" at bounding box center [479, 205] width 280 height 37
click at [711, 194] on input "text" at bounding box center [786, 205] width 280 height 37
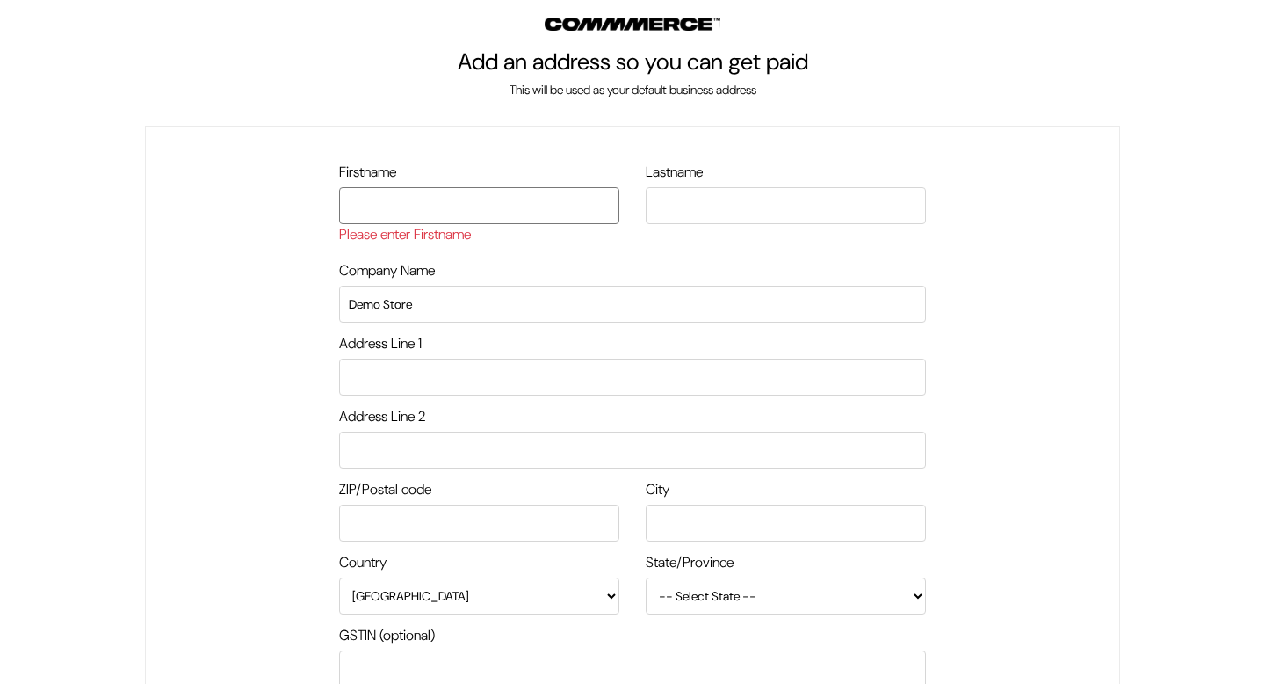
click at [523, 194] on input "text" at bounding box center [479, 205] width 280 height 37
click at [678, 199] on input "text" at bounding box center [786, 205] width 280 height 37
click at [549, 199] on input "text" at bounding box center [479, 205] width 280 height 37
click at [685, 210] on input "text" at bounding box center [786, 205] width 280 height 37
click at [556, 211] on input "text" at bounding box center [479, 205] width 280 height 37
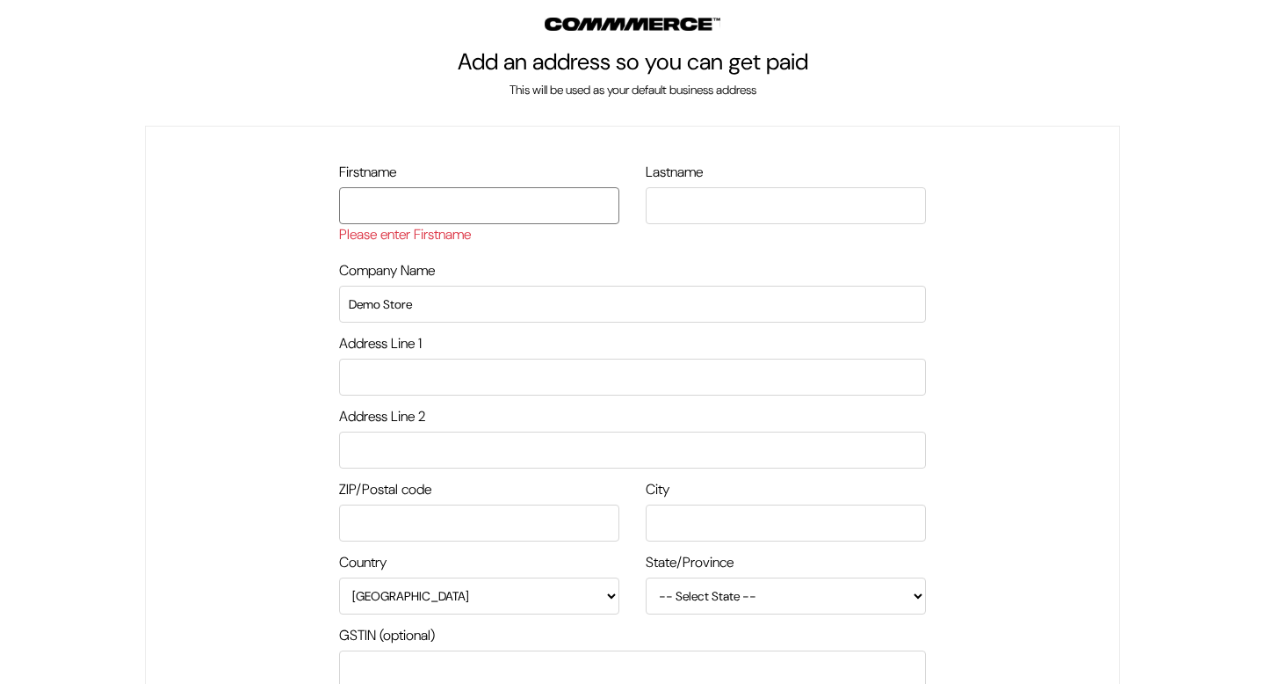
click at [589, 204] on input "text" at bounding box center [479, 205] width 280 height 37
click at [676, 205] on input "text" at bounding box center [786, 205] width 280 height 37
click at [598, 205] on input "text" at bounding box center [479, 205] width 280 height 37
click at [676, 205] on input "text" at bounding box center [786, 205] width 280 height 37
click at [592, 203] on input "text" at bounding box center [479, 205] width 280 height 37
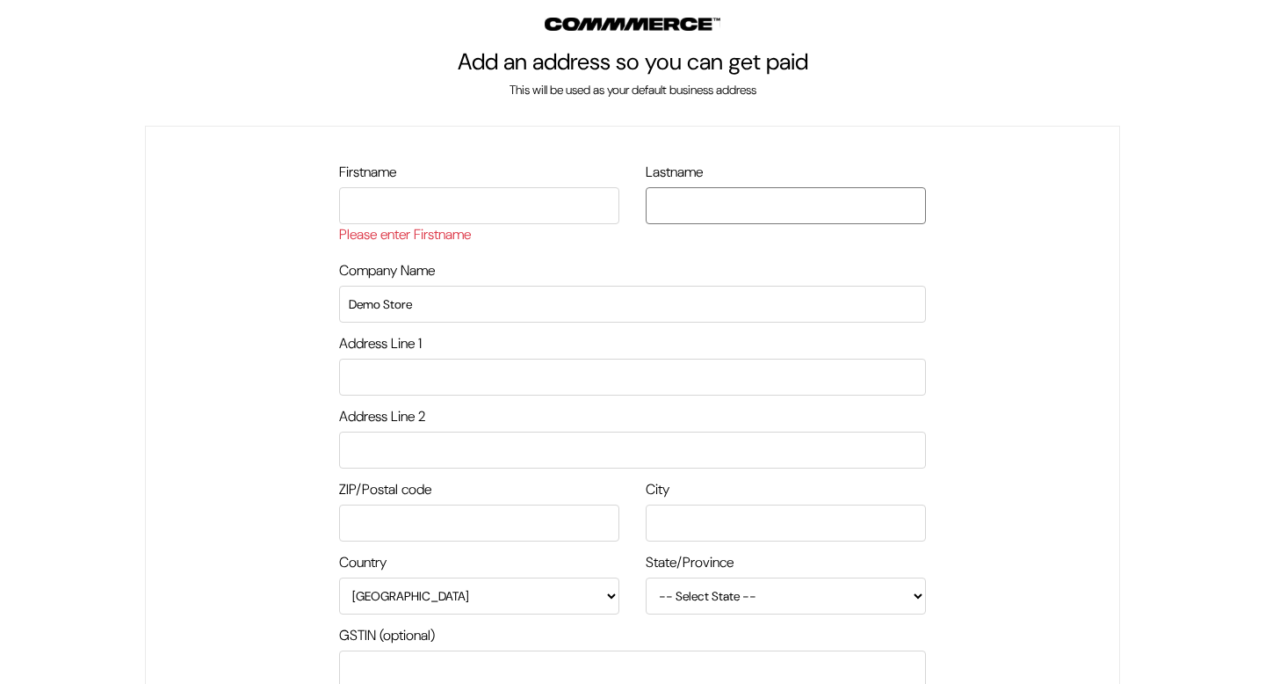
click at [666, 204] on input "text" at bounding box center [786, 205] width 280 height 37
click at [422, 197] on input "text" at bounding box center [479, 205] width 280 height 37
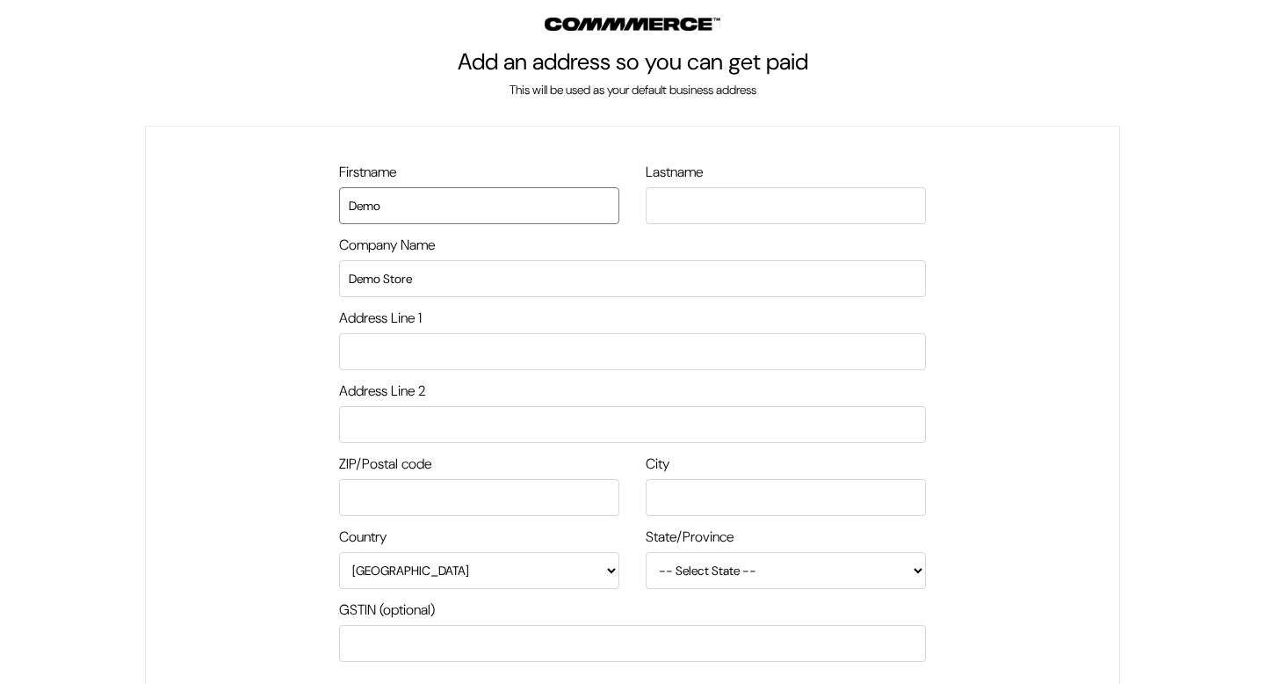
type input "Demo"
click at [478, 278] on input "Demo Store" at bounding box center [632, 278] width 587 height 37
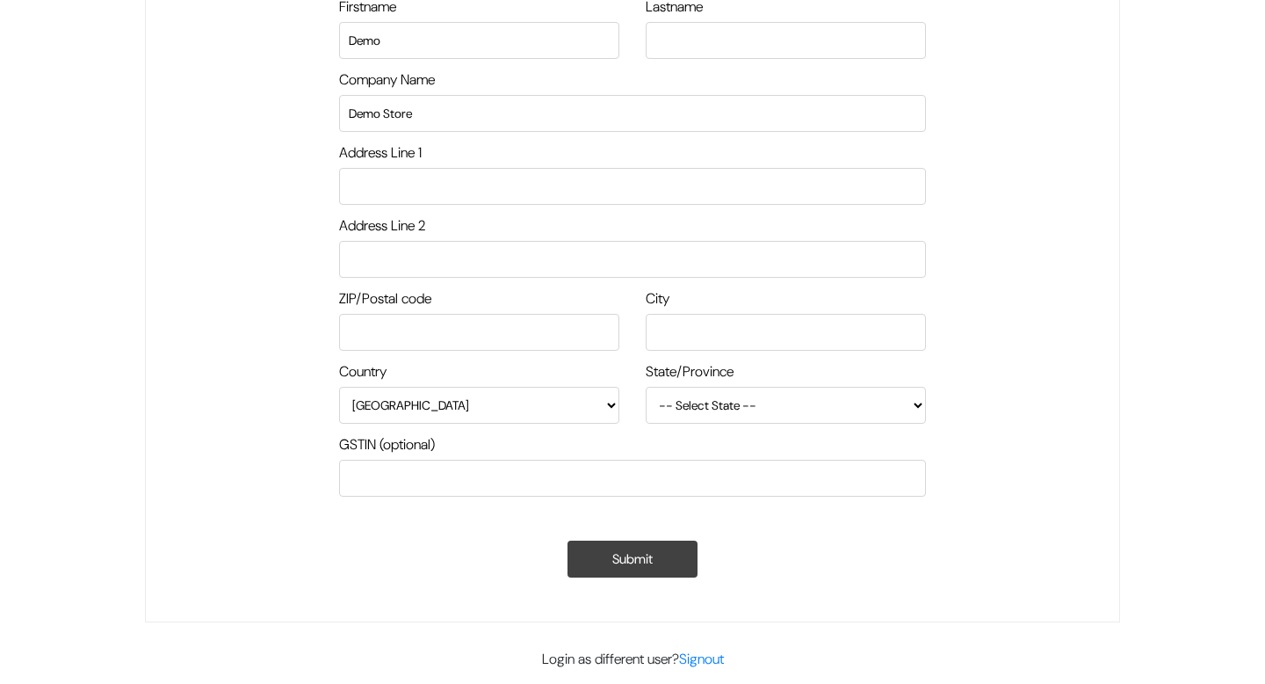
click at [613, 563] on button "Submit" at bounding box center [633, 558] width 130 height 37
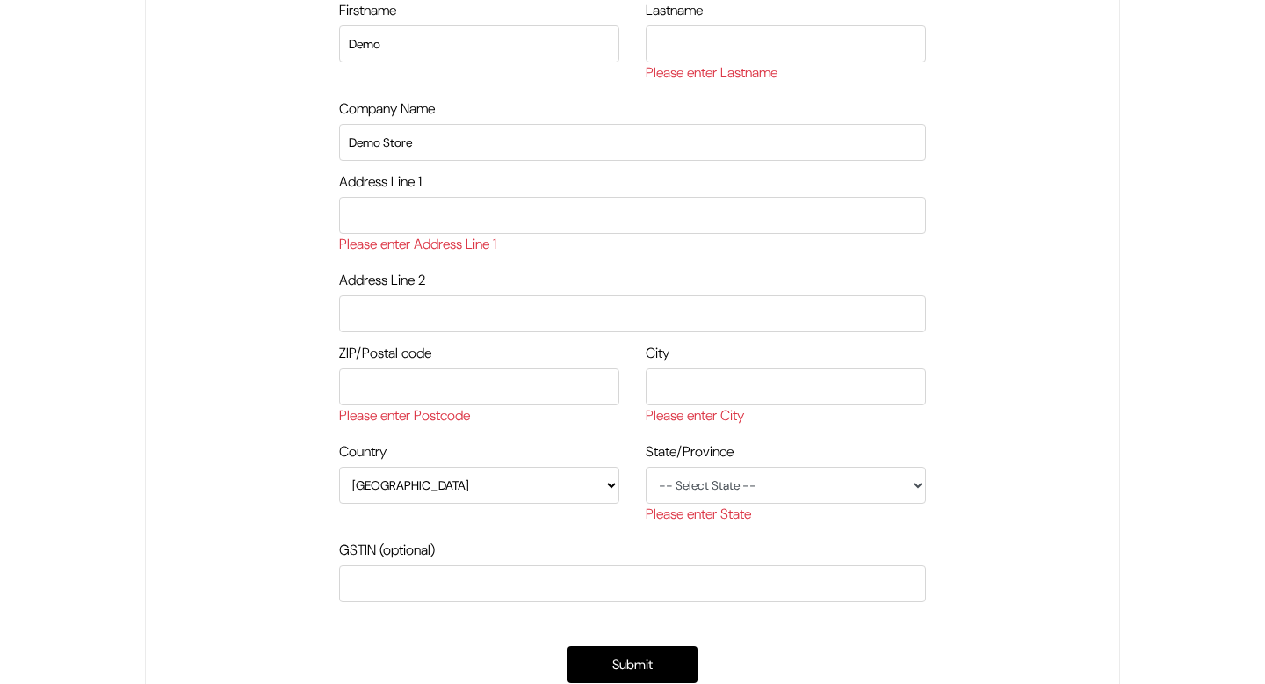
scroll to position [93, 0]
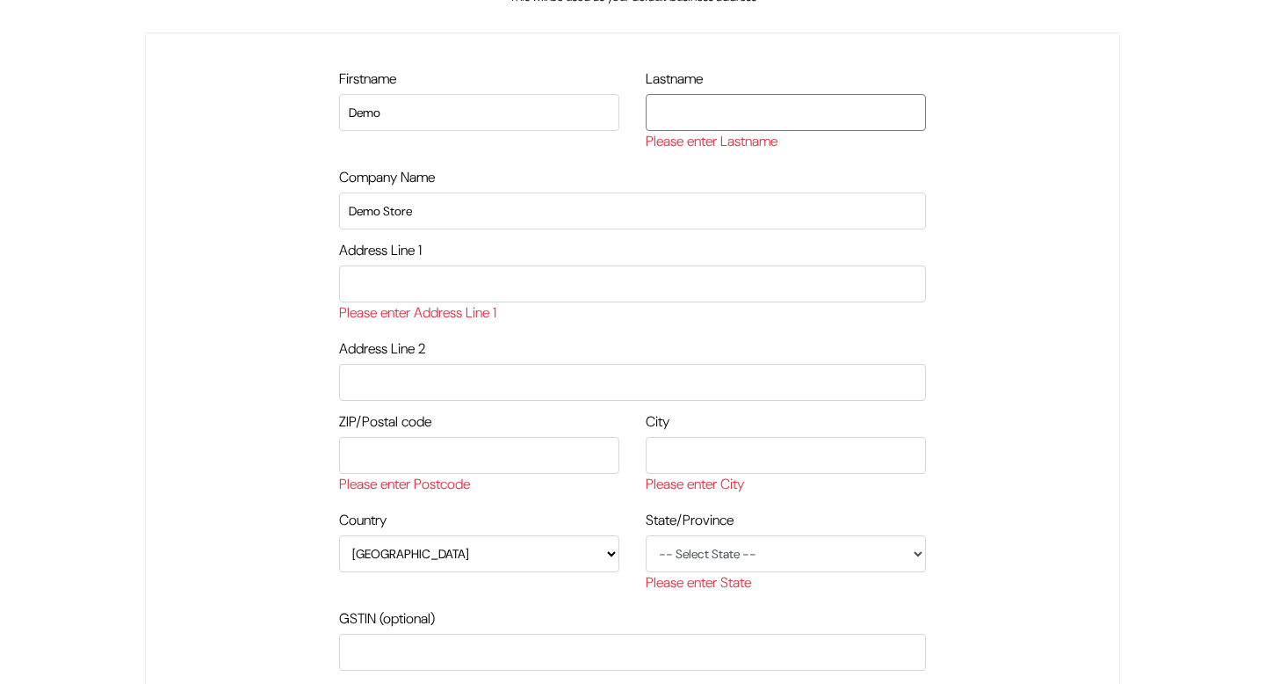
click at [668, 116] on input "text" at bounding box center [786, 112] width 280 height 37
type input "2"
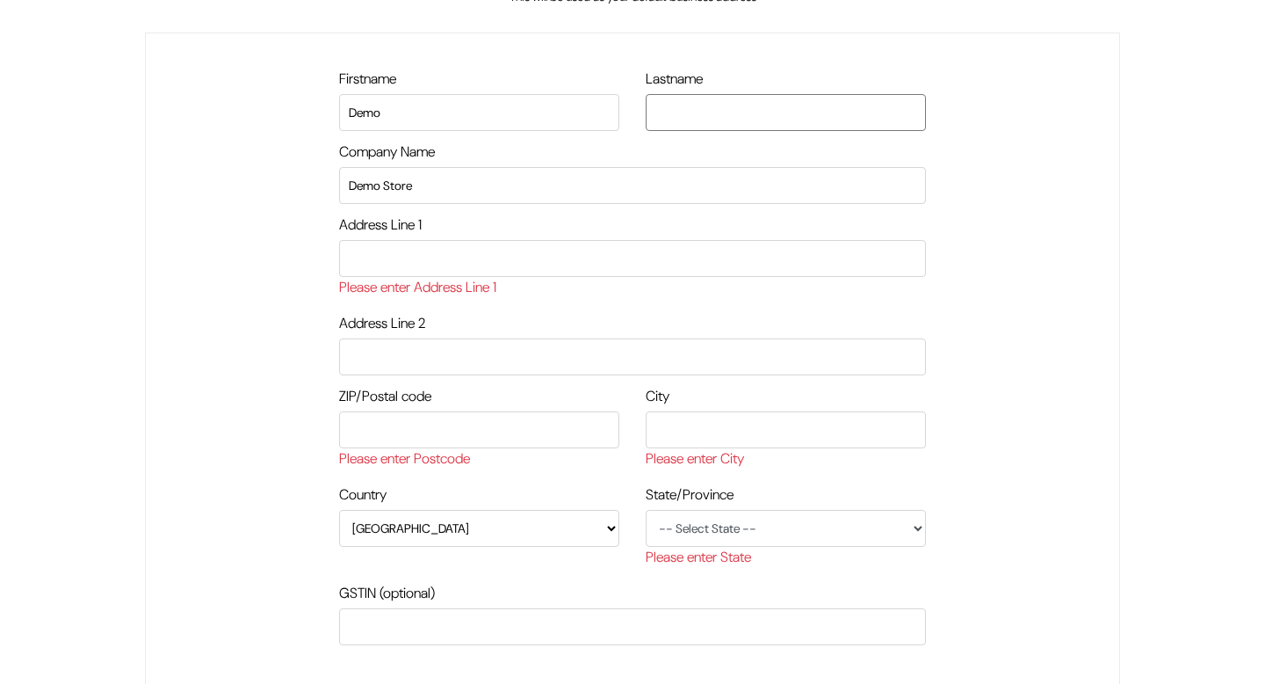
type input "2"
click at [467, 110] on input "Demo" at bounding box center [479, 112] width 280 height 37
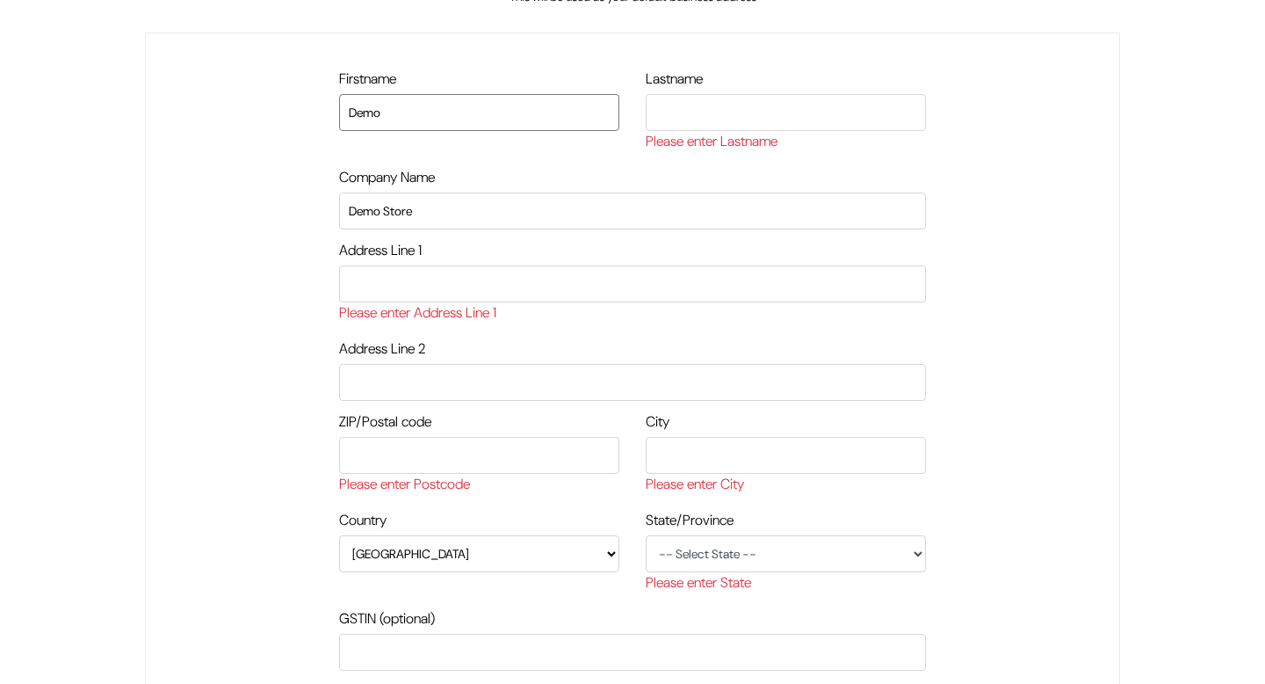
click at [467, 110] on input "Demo" at bounding box center [479, 112] width 280 height 37
type input "Robinson"
click at [755, 111] on input "text" at bounding box center [786, 112] width 280 height 37
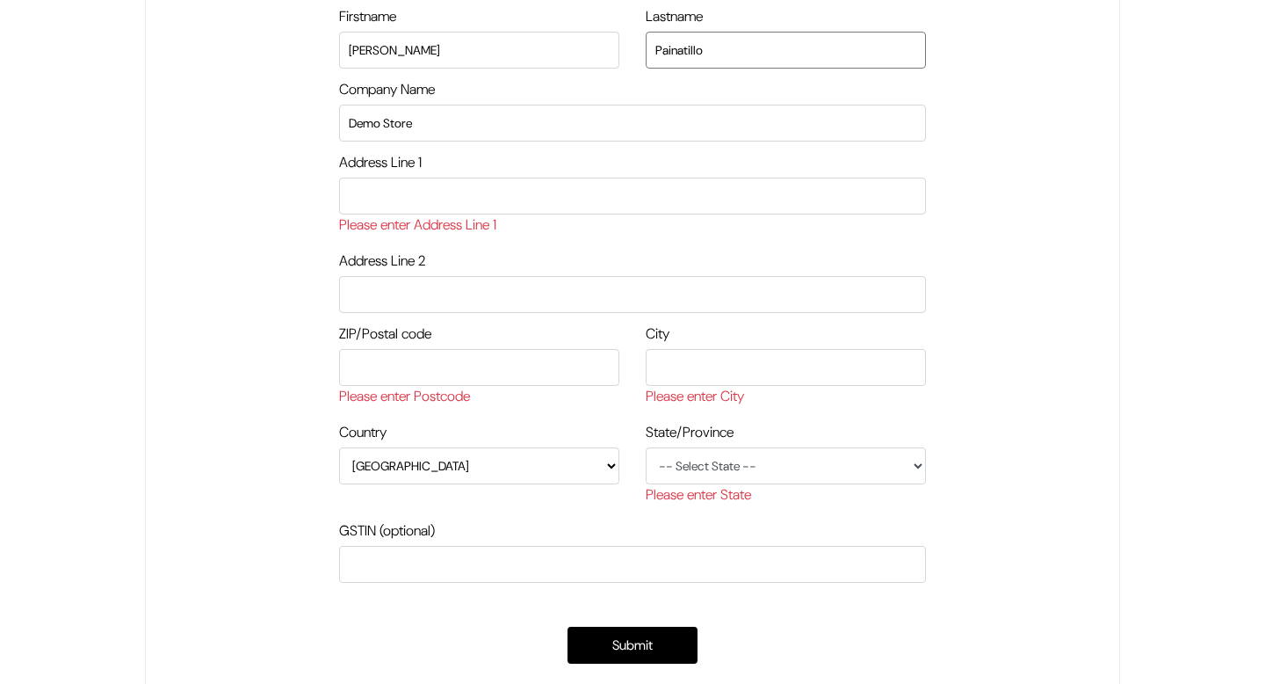
scroll to position [165, 0]
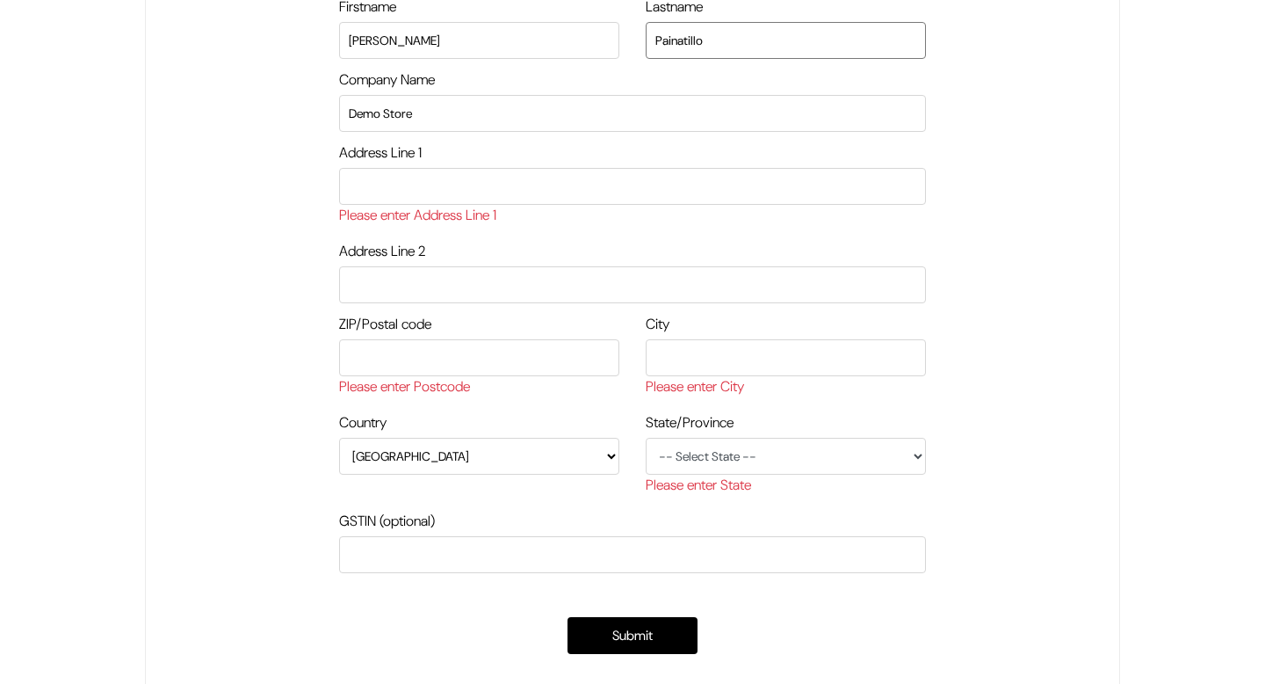
type input "Painatillo"
click at [473, 194] on input "text" at bounding box center [632, 186] width 587 height 37
type input "Akshya Nagar 1st Block 1st Cross, Rammurthy nagar, Bangalore-560016"
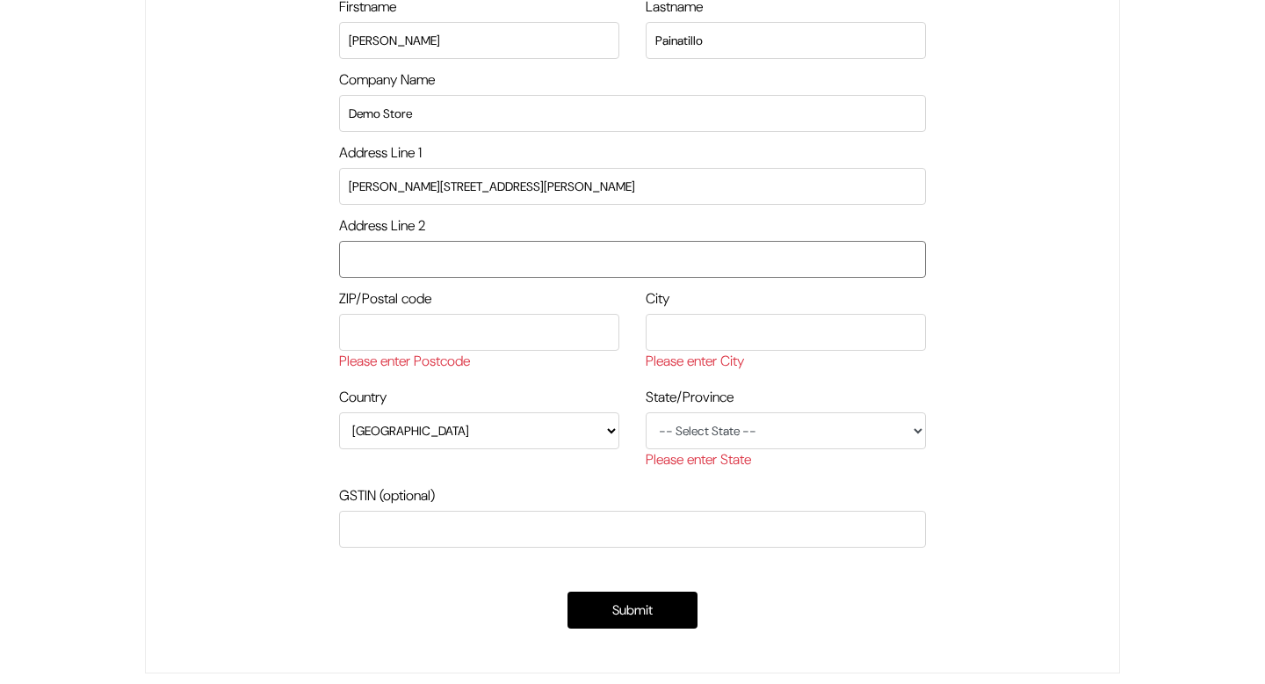
click at [462, 253] on input "text" at bounding box center [632, 259] width 587 height 37
type input "Akshya Nagar 1st Block 1st Cross, Rammurthy nagar, Bangalore-560016"
click at [468, 339] on input "text" at bounding box center [479, 332] width 280 height 37
type input "548393"
click at [705, 341] on input "text" at bounding box center [786, 332] width 280 height 37
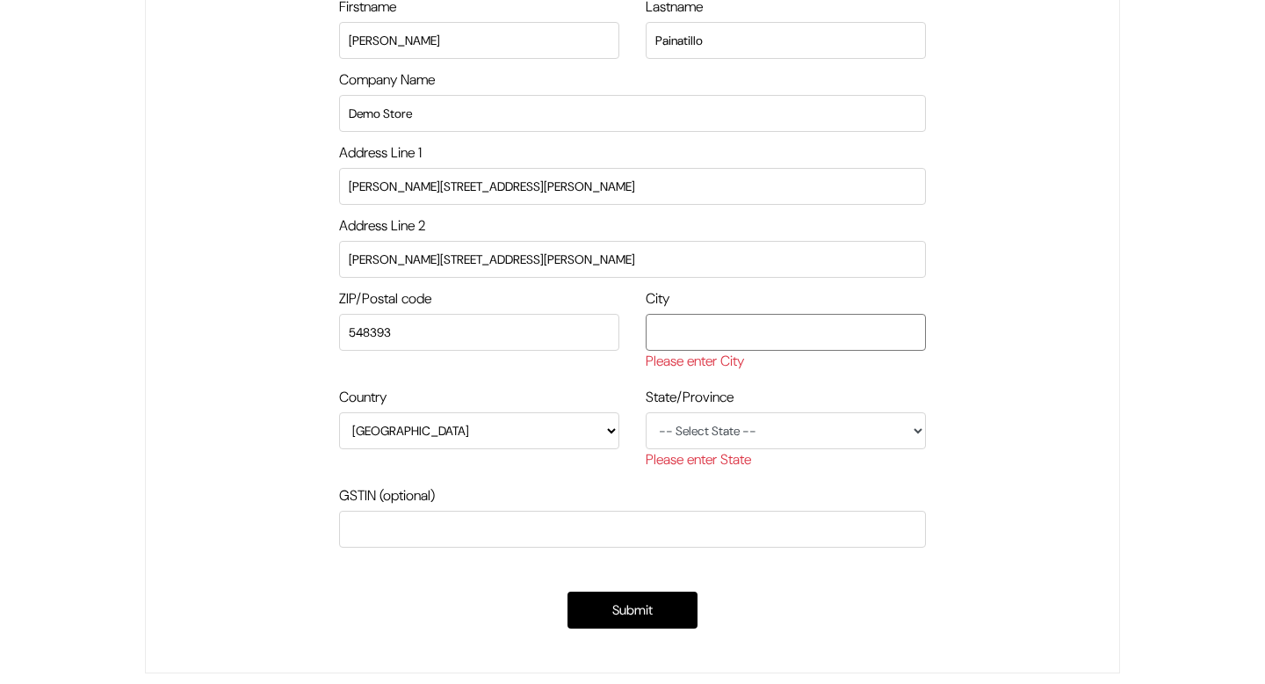
type input "Bengaluru"
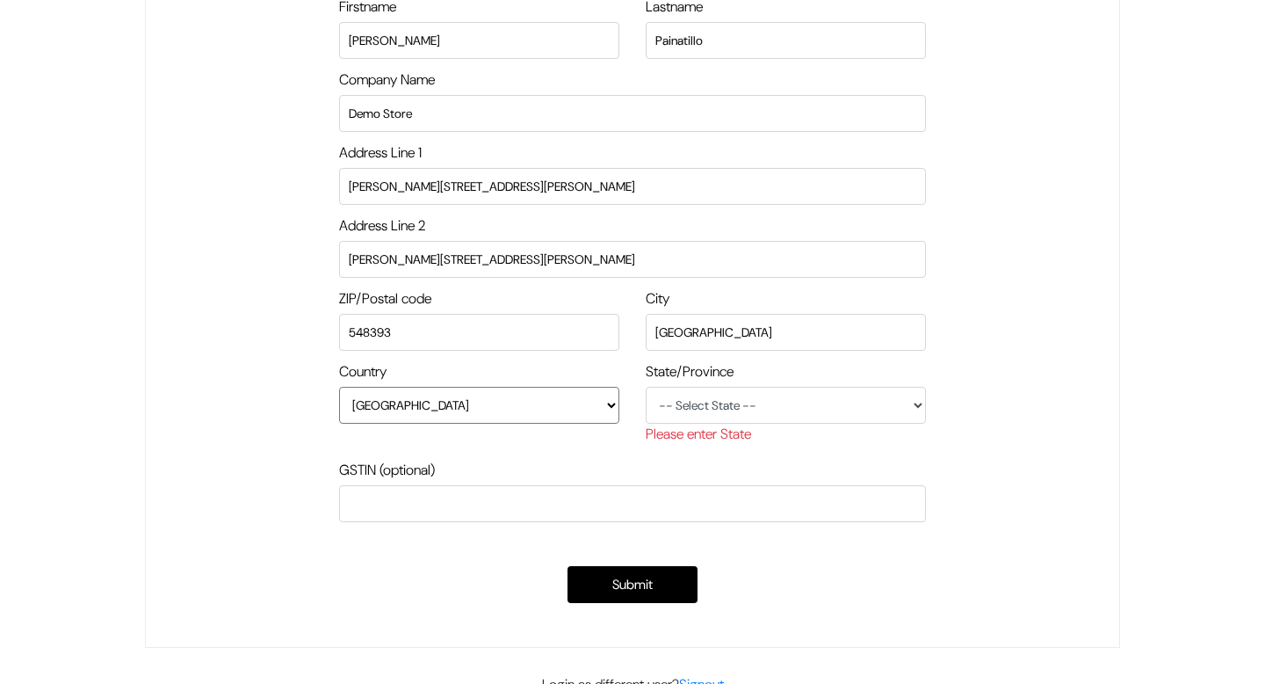
click at [519, 409] on select "Afghanistan Albania Algeria American Samoa Andorra Angola Anguilla Antarctica A…" at bounding box center [479, 405] width 280 height 37
click at [696, 402] on select "-- Select State -- Andaman & Nicobar Islands Andhra Pradesh Arunachal Pradesh A…" at bounding box center [786, 405] width 280 height 37
select select "Karnataka"
click at [646, 387] on select "-- Select State -- Andaman & Nicobar Islands Andhra Pradesh Arunachal Pradesh A…" at bounding box center [786, 405] width 280 height 37
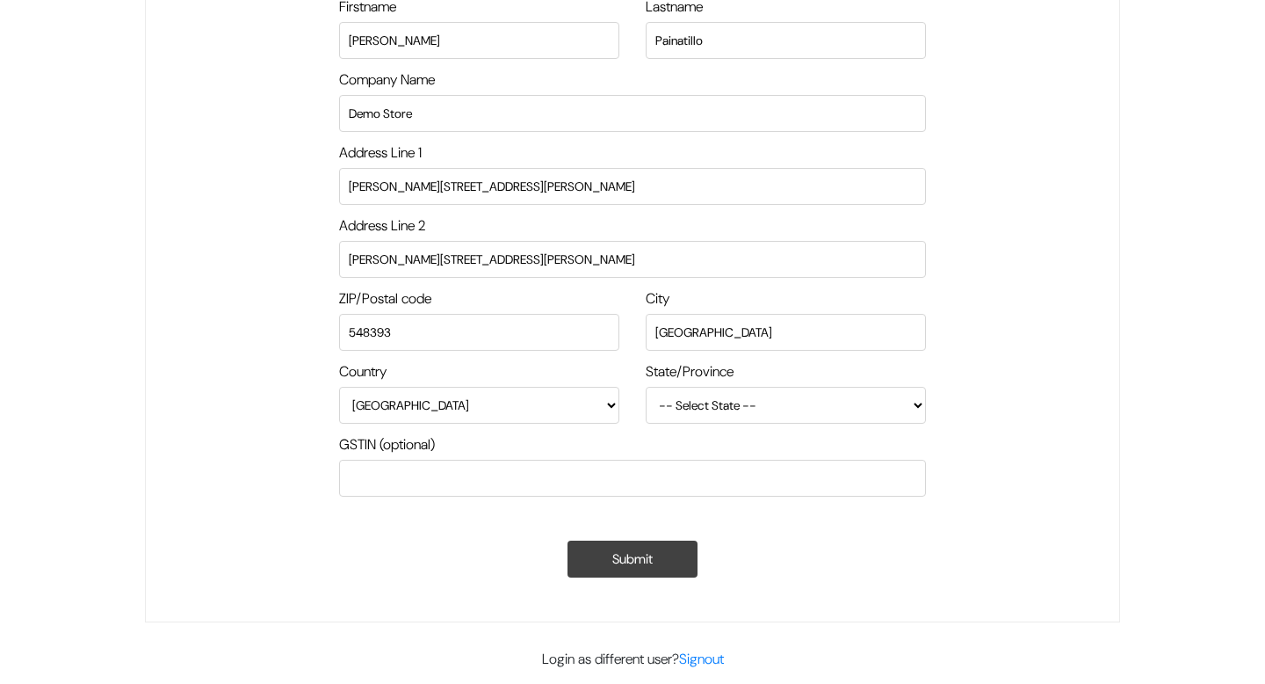
click at [594, 565] on button "Submit" at bounding box center [633, 558] width 130 height 37
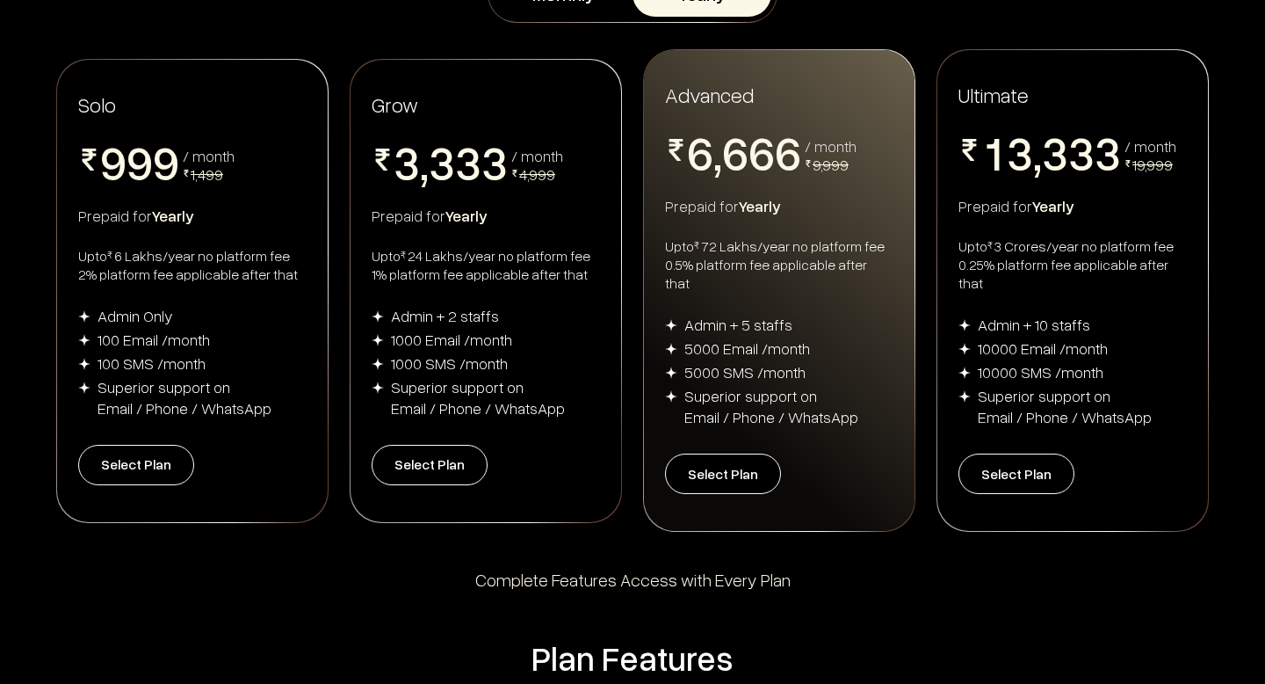
scroll to position [356, 0]
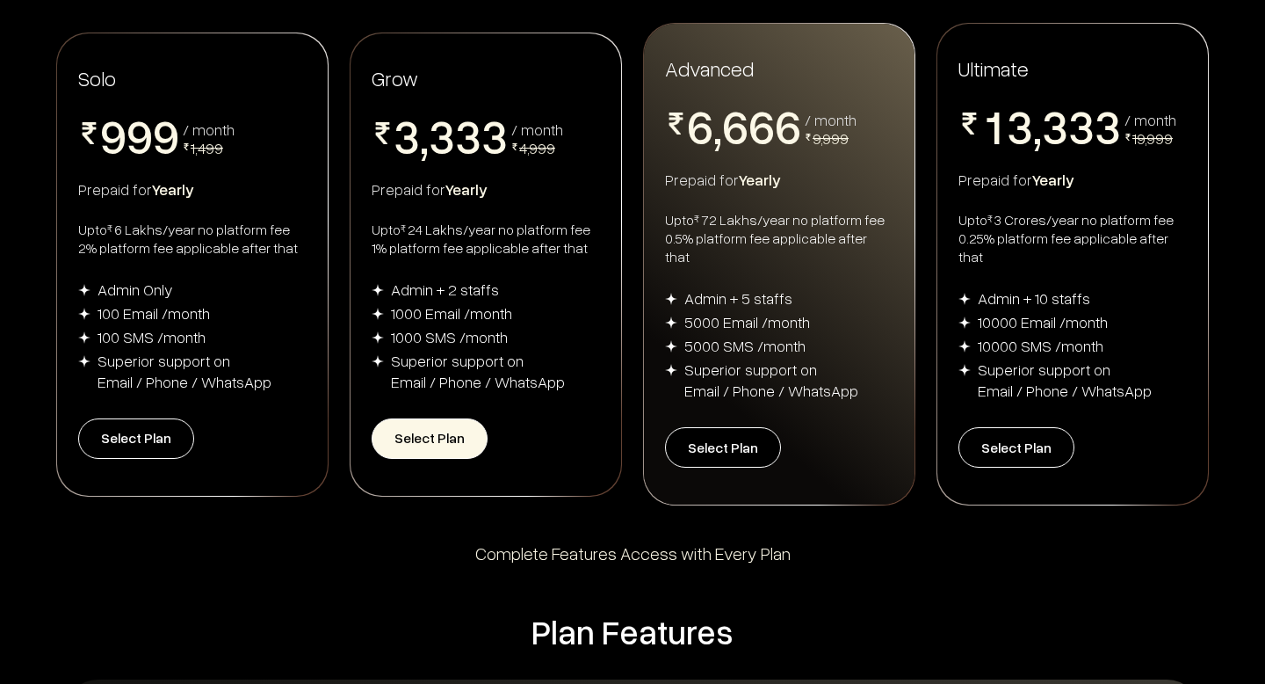
click at [393, 438] on button "Select Plan" at bounding box center [430, 438] width 116 height 40
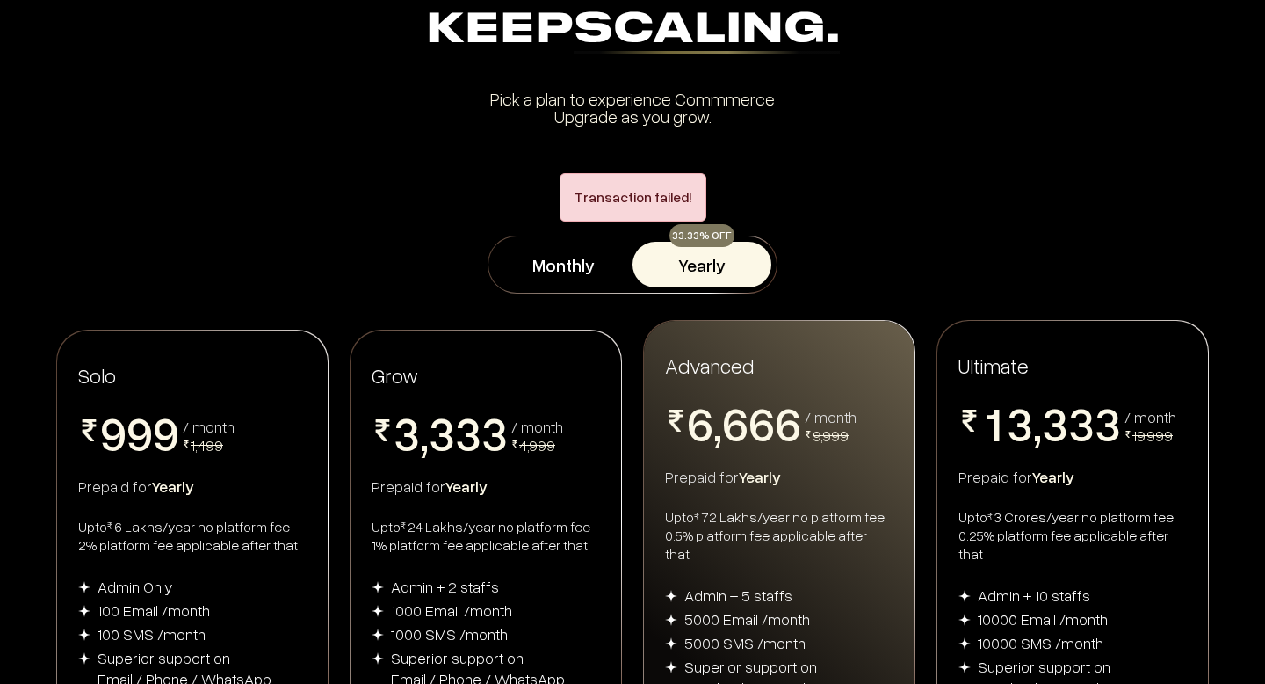
click at [804, 194] on div "Transaction failed!" at bounding box center [632, 204] width 1265 height 62
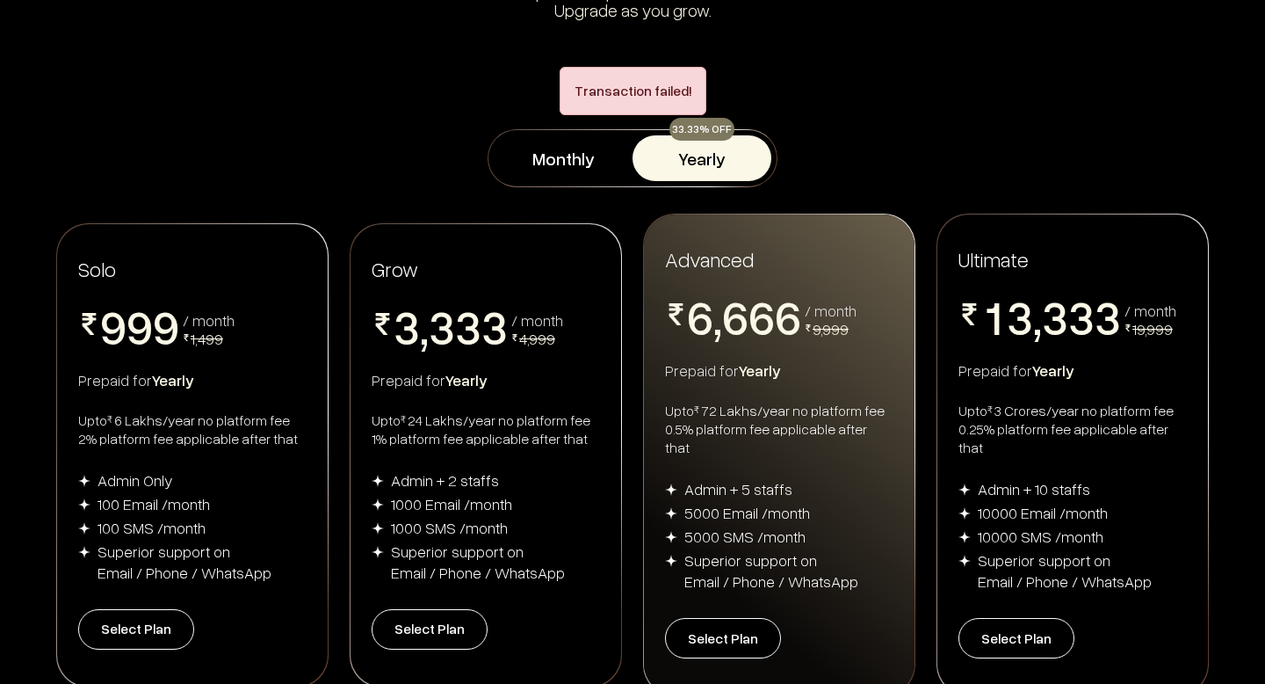
scroll to position [411, 0]
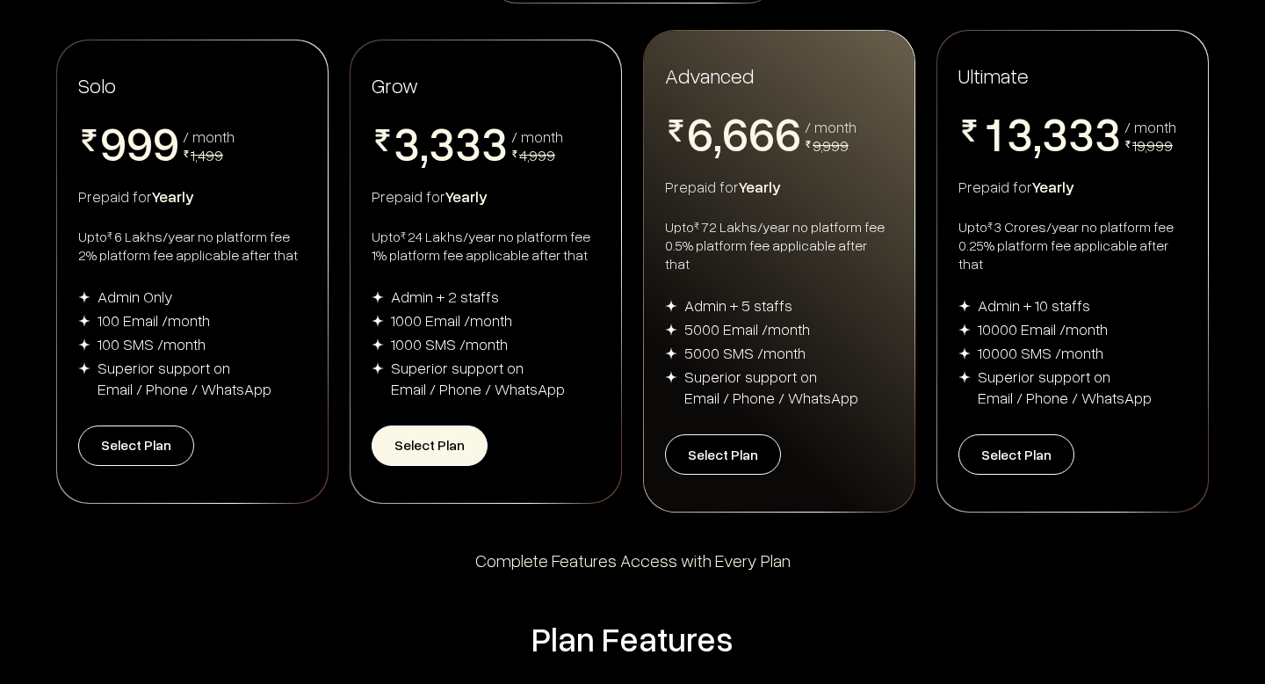
click at [422, 425] on button "Select Plan" at bounding box center [430, 445] width 116 height 40
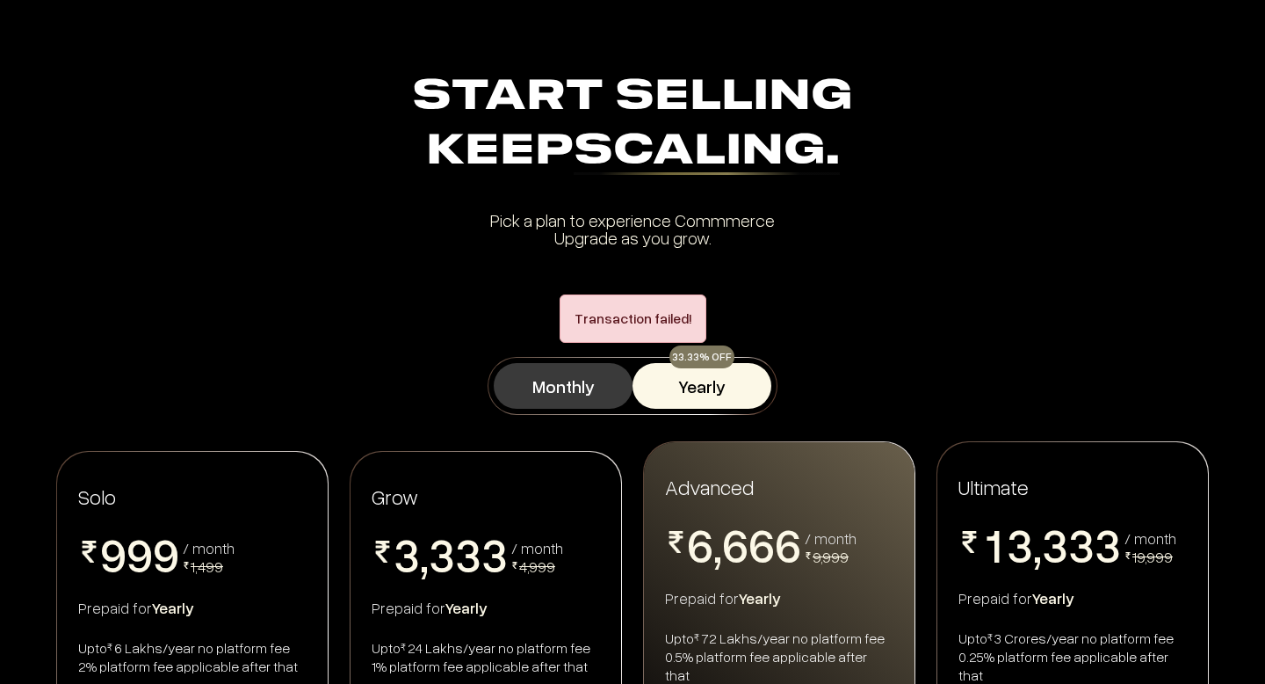
click at [553, 375] on button "Monthly" at bounding box center [563, 386] width 139 height 46
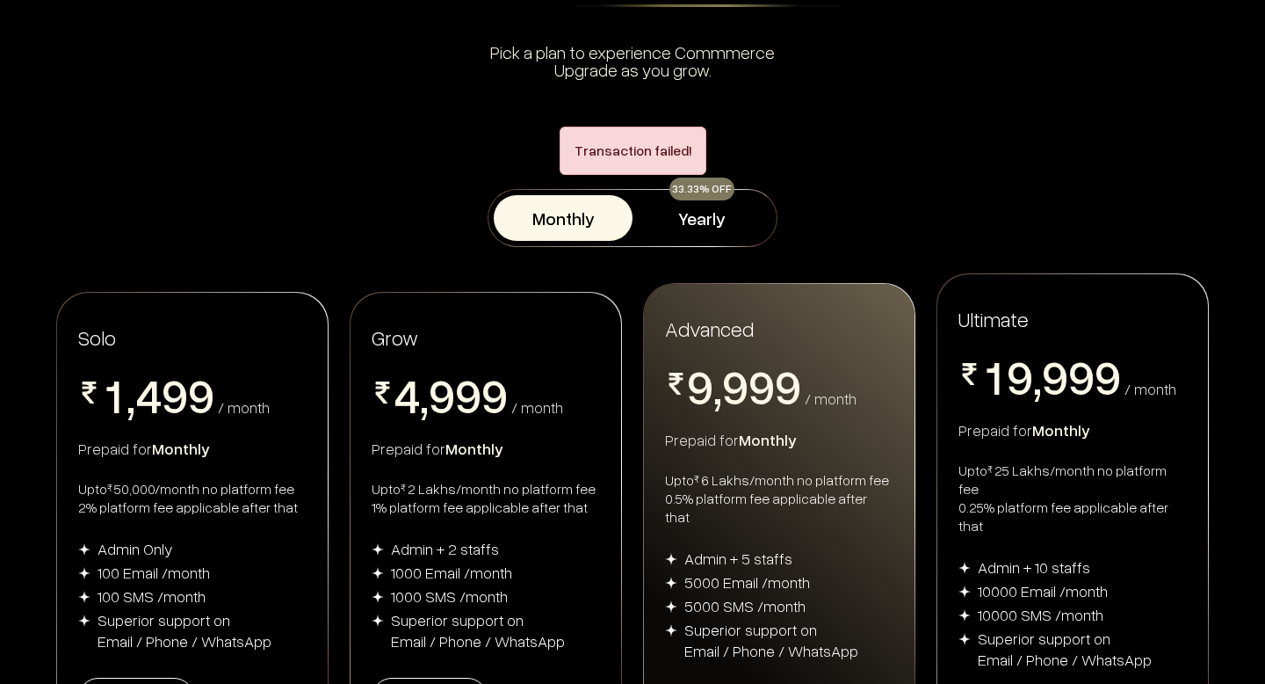
scroll to position [52, 0]
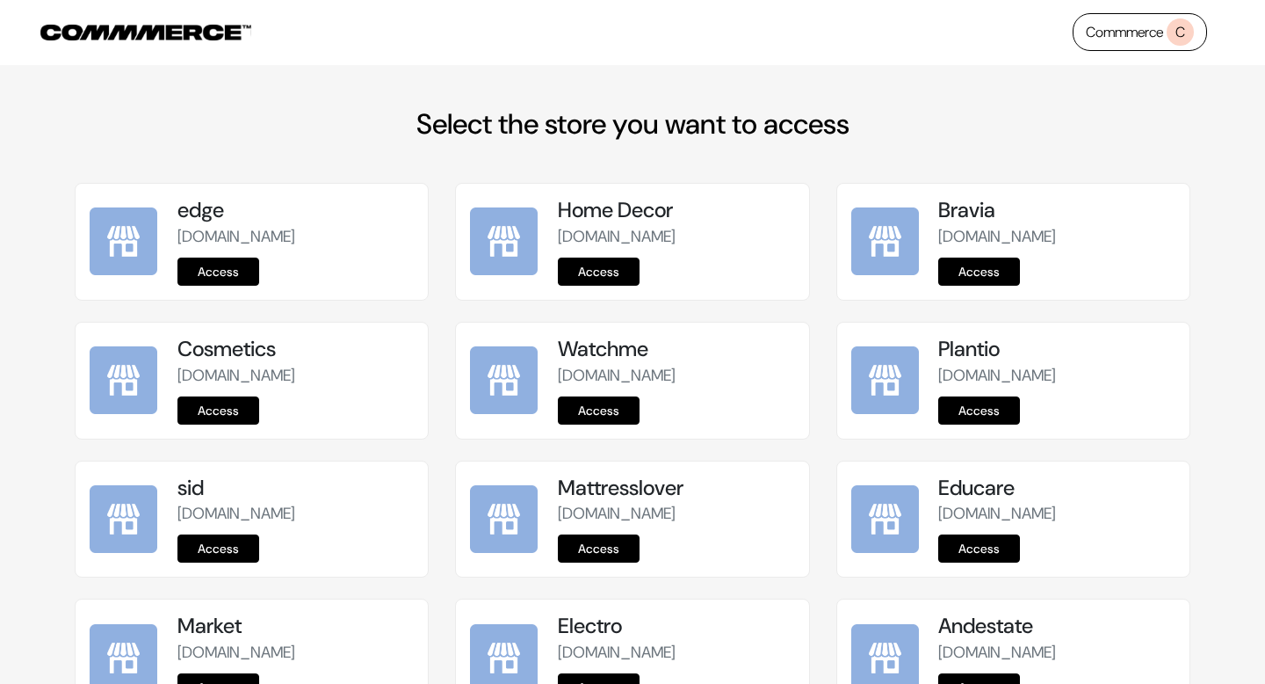
click at [1108, 40] on link "Commmerce C" at bounding box center [1140, 32] width 134 height 38
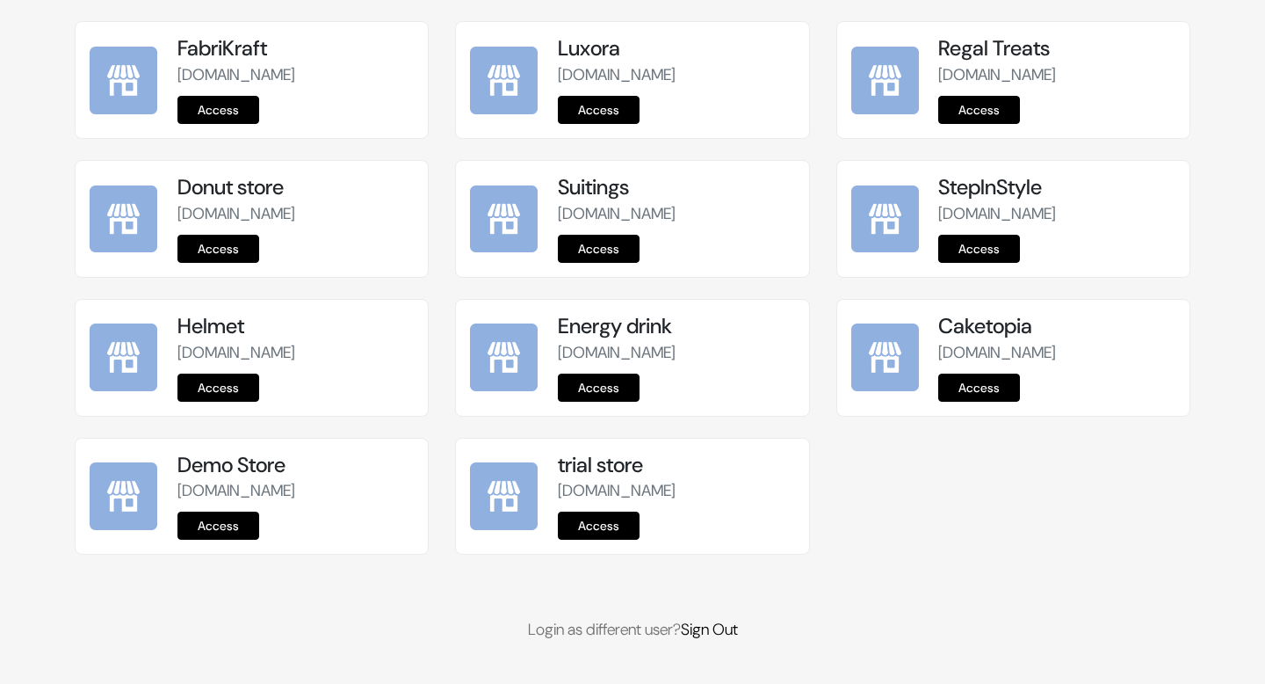
click at [588, 520] on link "Access" at bounding box center [599, 525] width 82 height 28
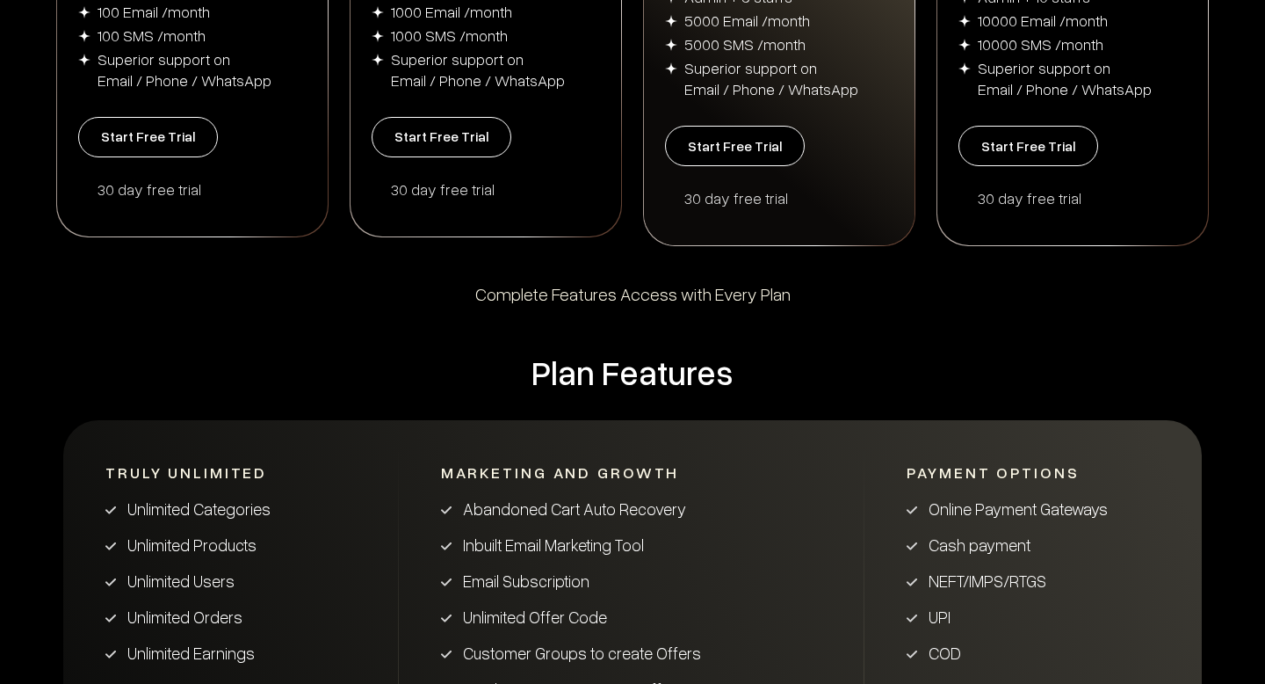
scroll to position [639, 0]
click at [428, 179] on div "30 day free trial" at bounding box center [495, 189] width 209 height 21
click at [424, 134] on button "Start Free Trial" at bounding box center [442, 138] width 140 height 40
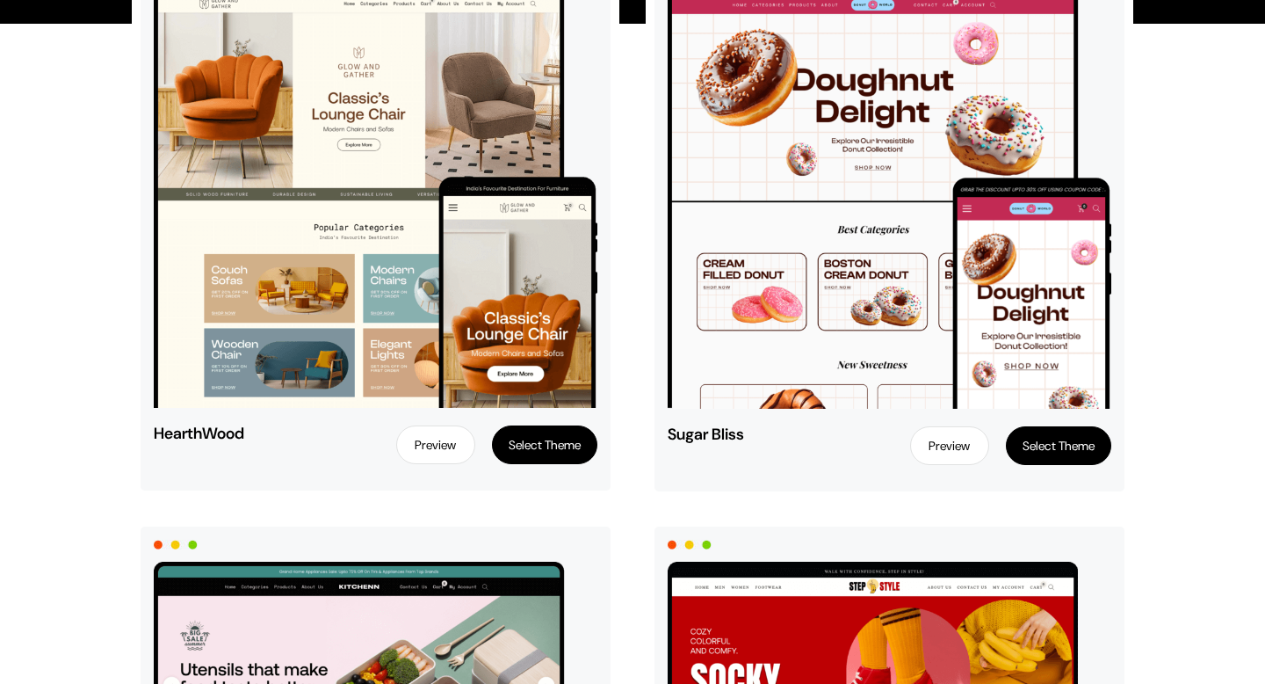
scroll to position [267, 0]
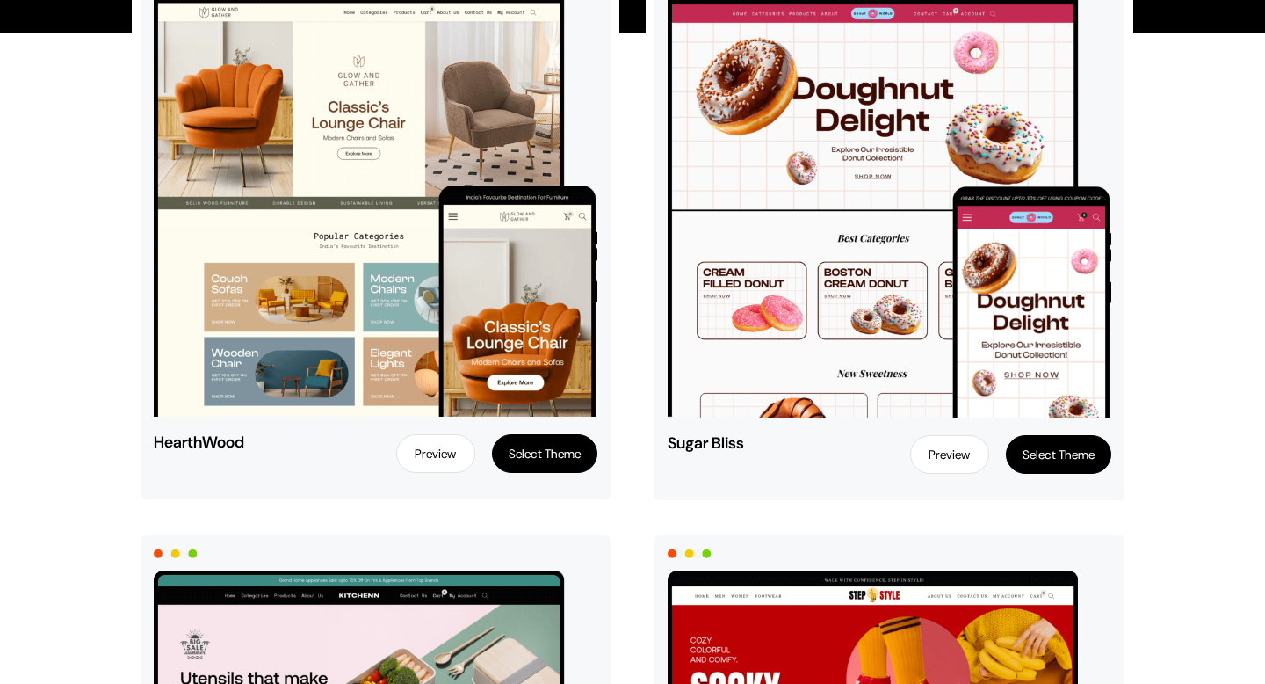
click at [524, 463] on button "Select Theme" at bounding box center [544, 453] width 105 height 39
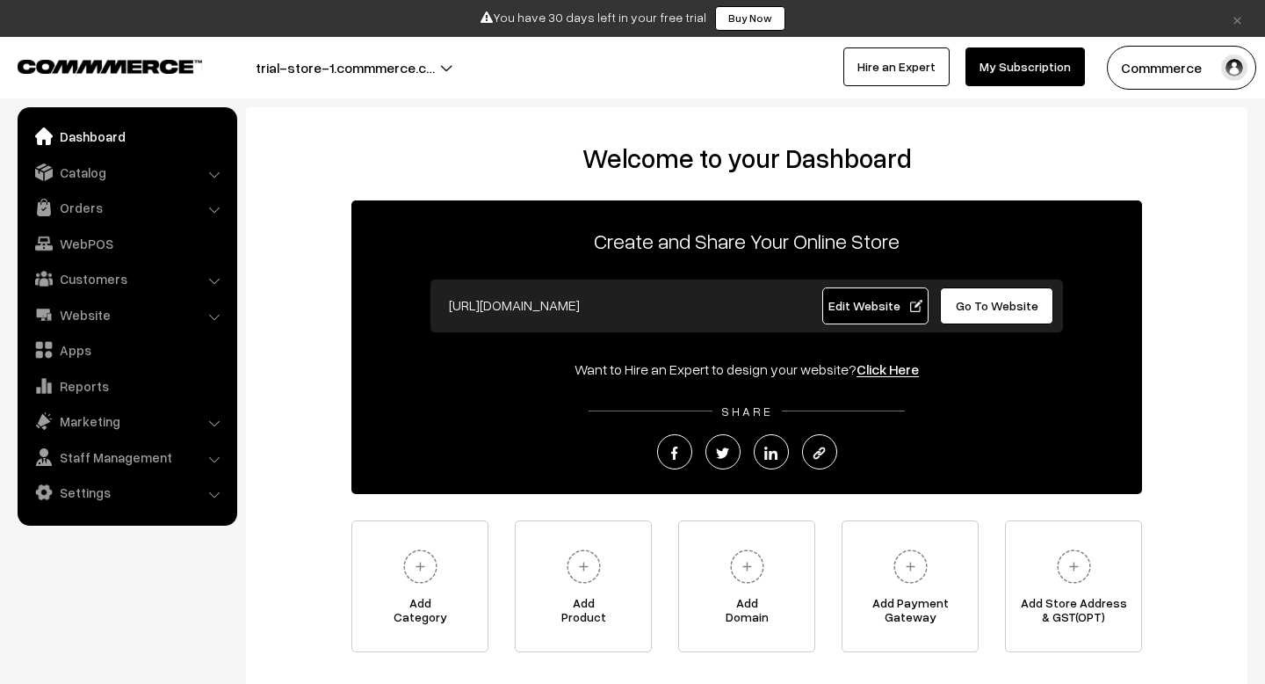
click at [384, 67] on button "trial-store-1.commmerce.c…" at bounding box center [345, 68] width 302 height 44
click at [91, 316] on link "Website" at bounding box center [126, 315] width 209 height 32
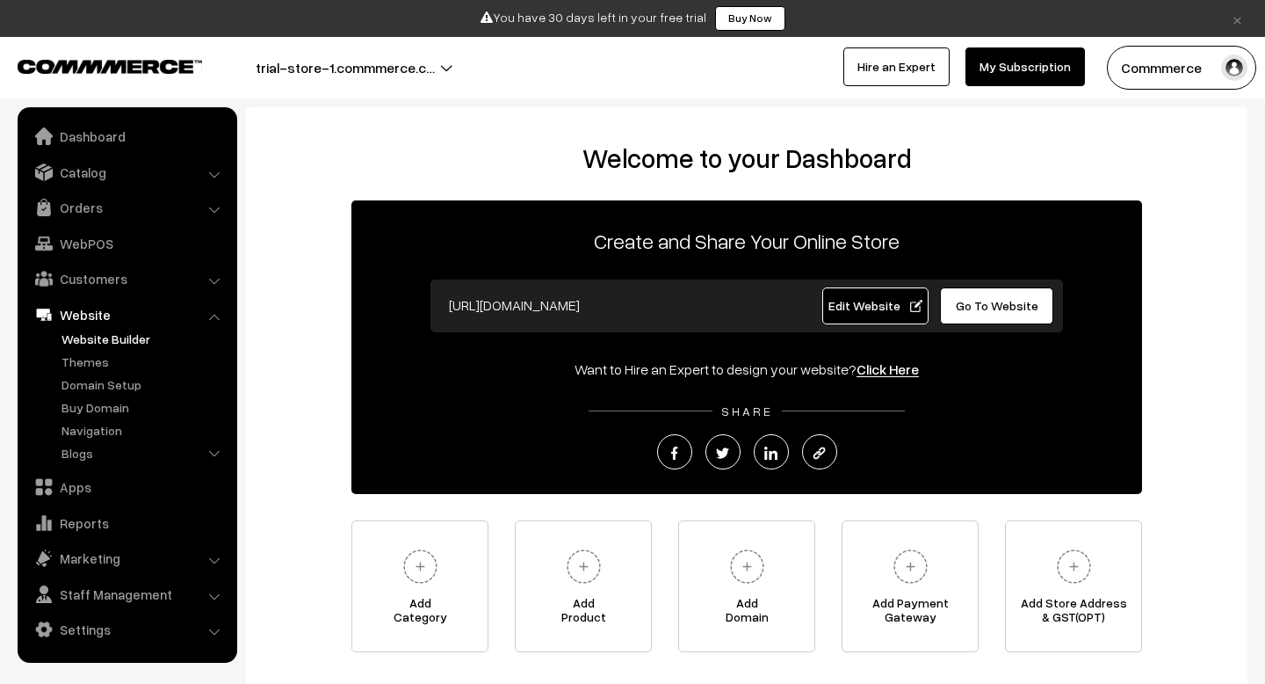
click at [92, 337] on link "Website Builder" at bounding box center [144, 339] width 174 height 18
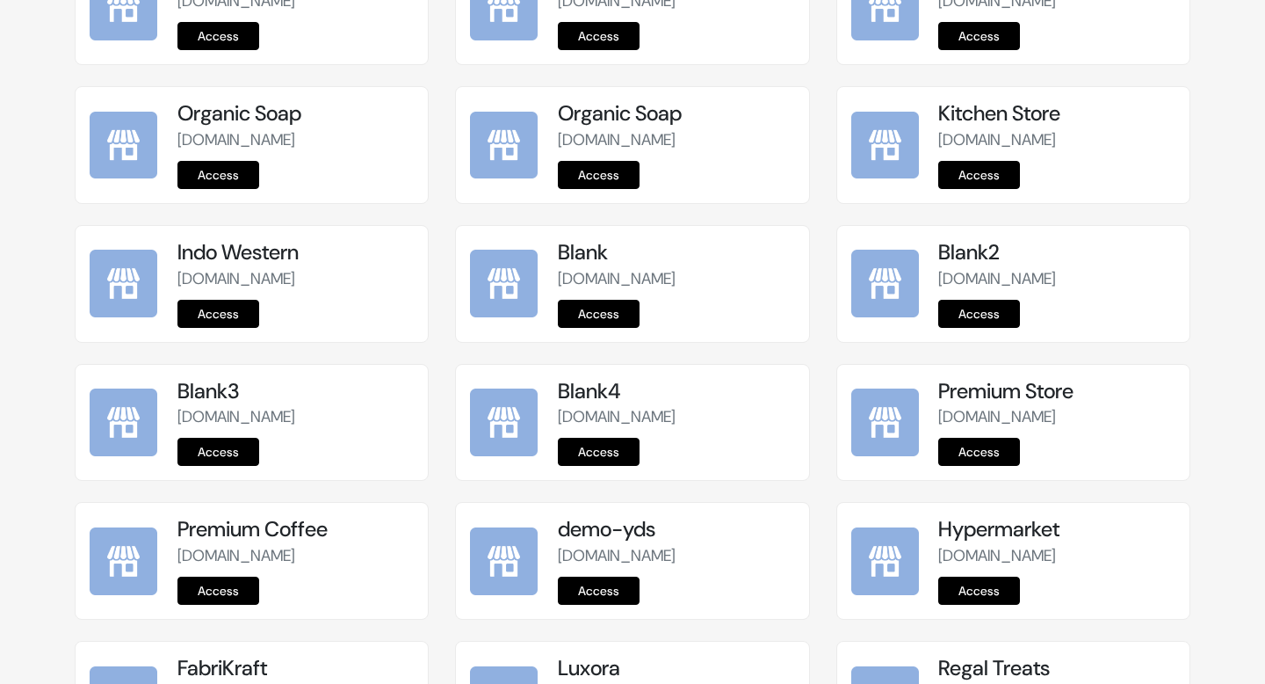
scroll to position [2800, 0]
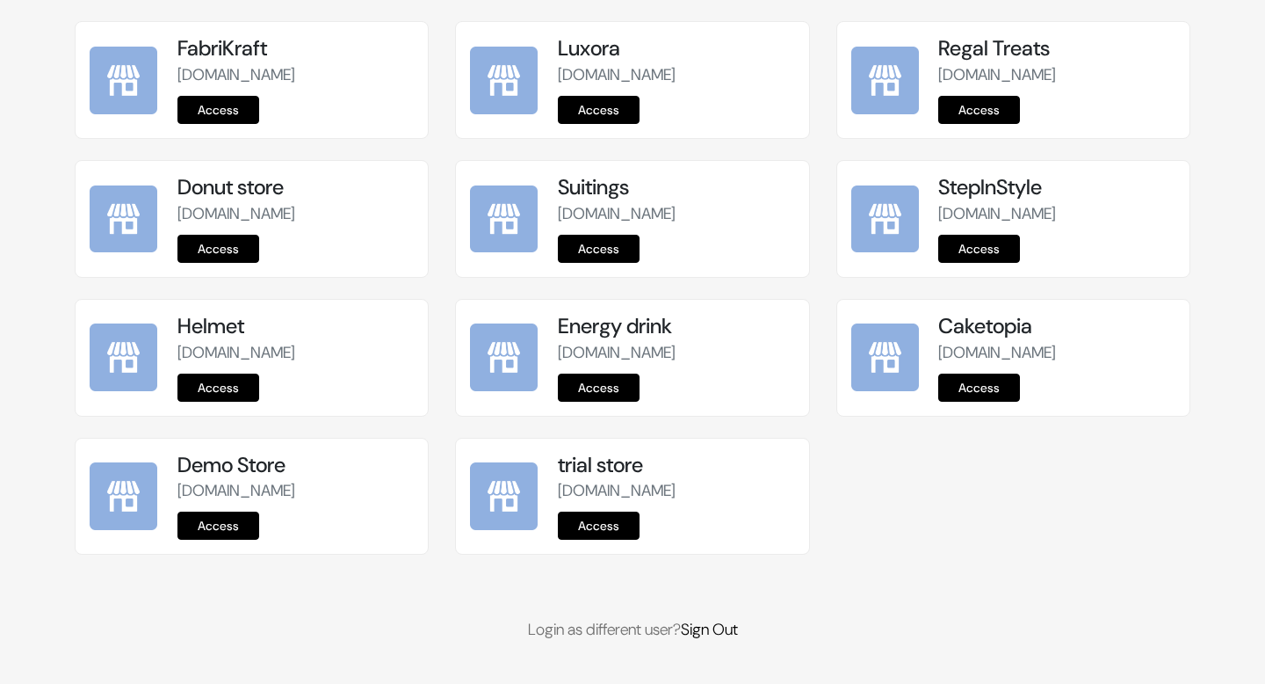
click at [602, 520] on link "Access" at bounding box center [599, 525] width 82 height 28
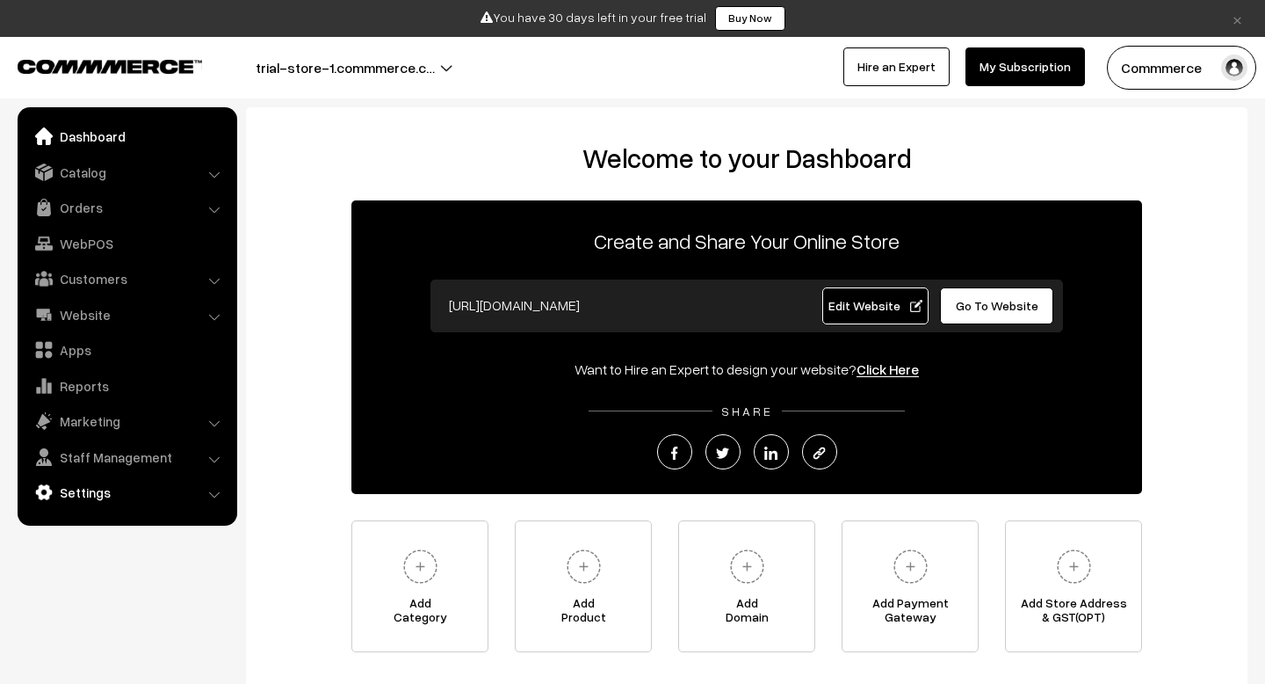
click at [98, 489] on link "Settings" at bounding box center [126, 492] width 209 height 32
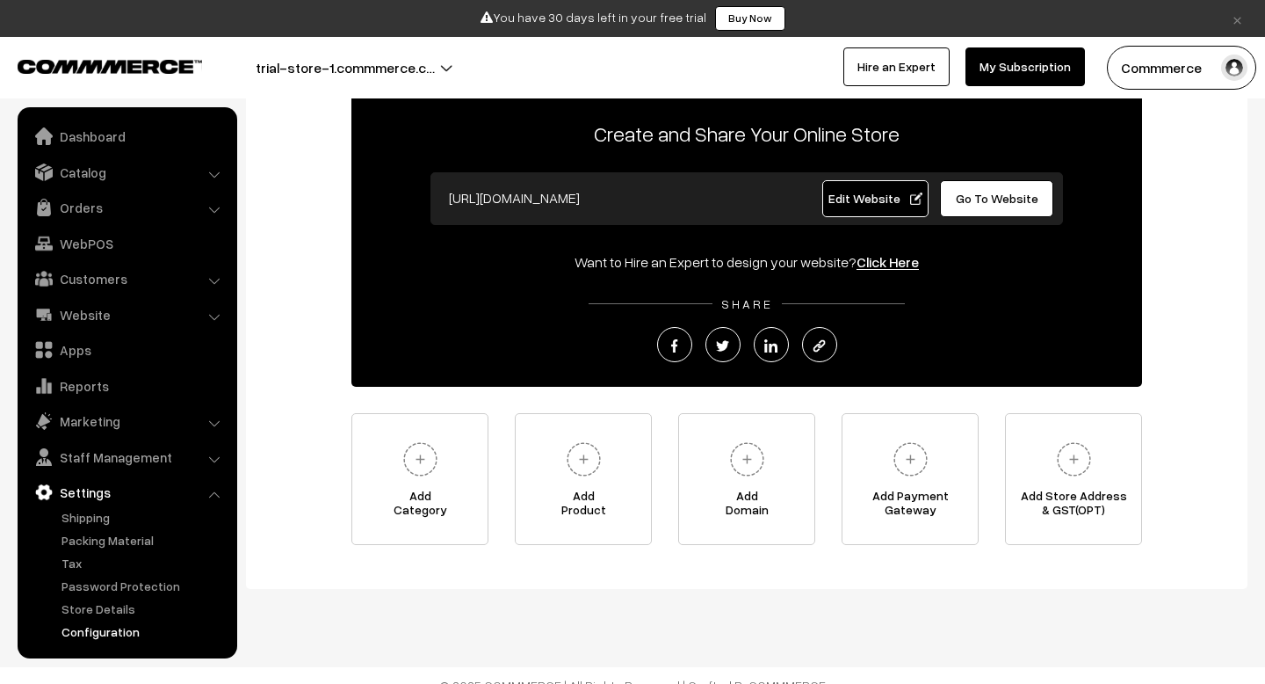
scroll to position [126, 0]
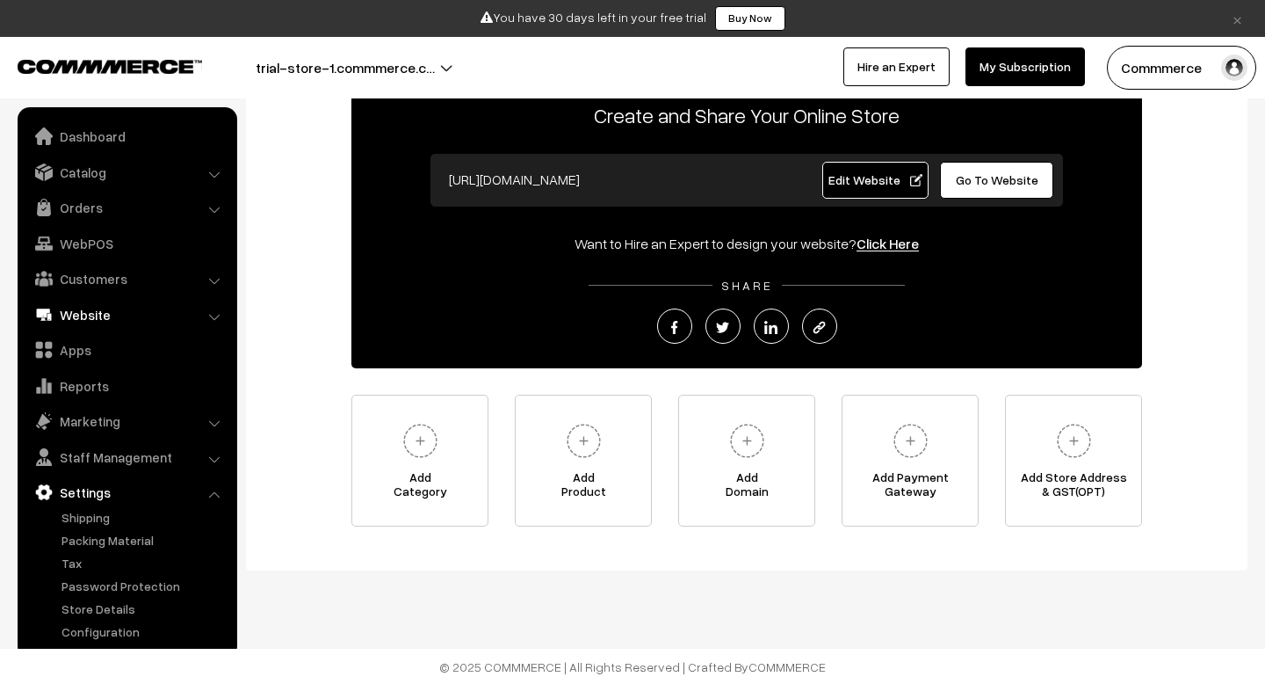
click at [108, 318] on link "Website" at bounding box center [126, 315] width 209 height 32
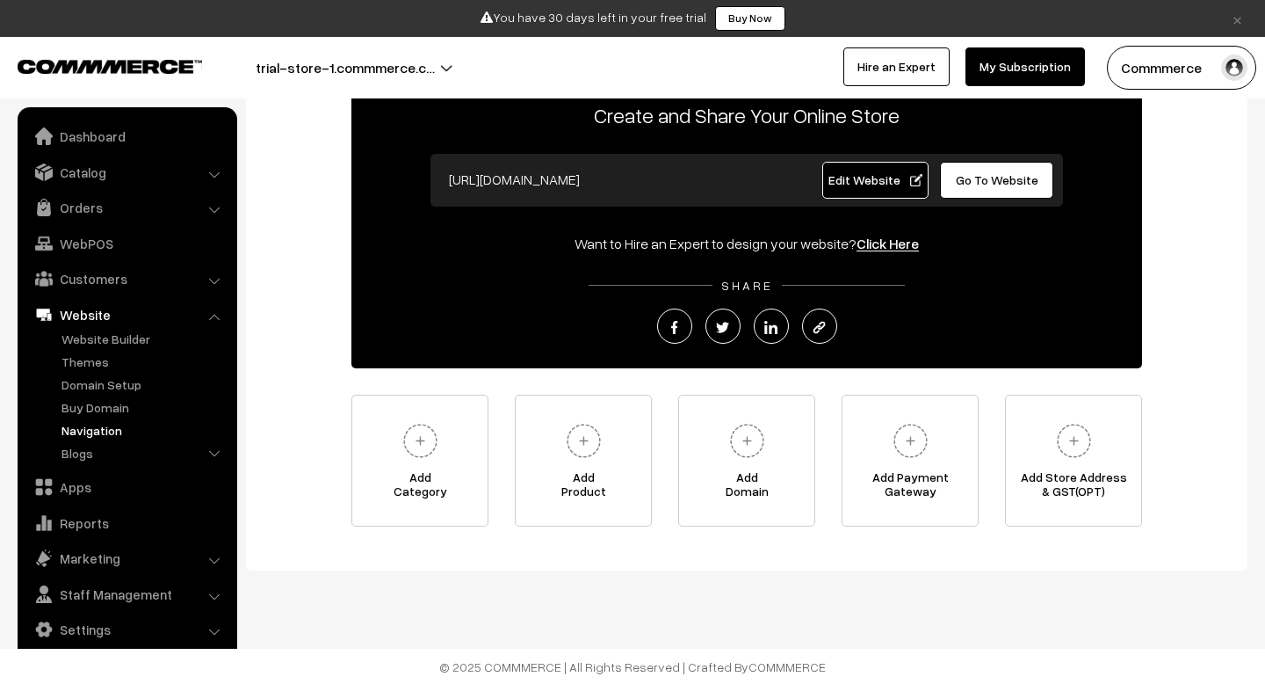
click at [93, 429] on link "Navigation" at bounding box center [144, 430] width 174 height 18
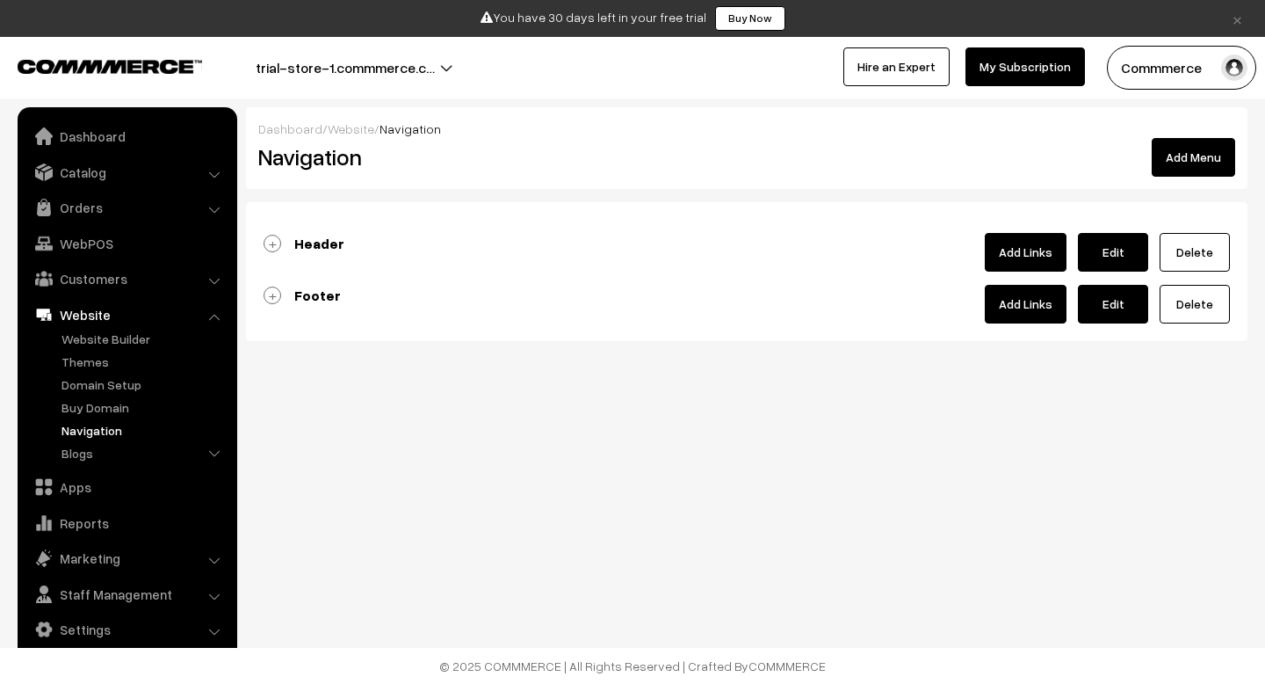
click at [269, 244] on link "Header" at bounding box center [304, 244] width 81 height 18
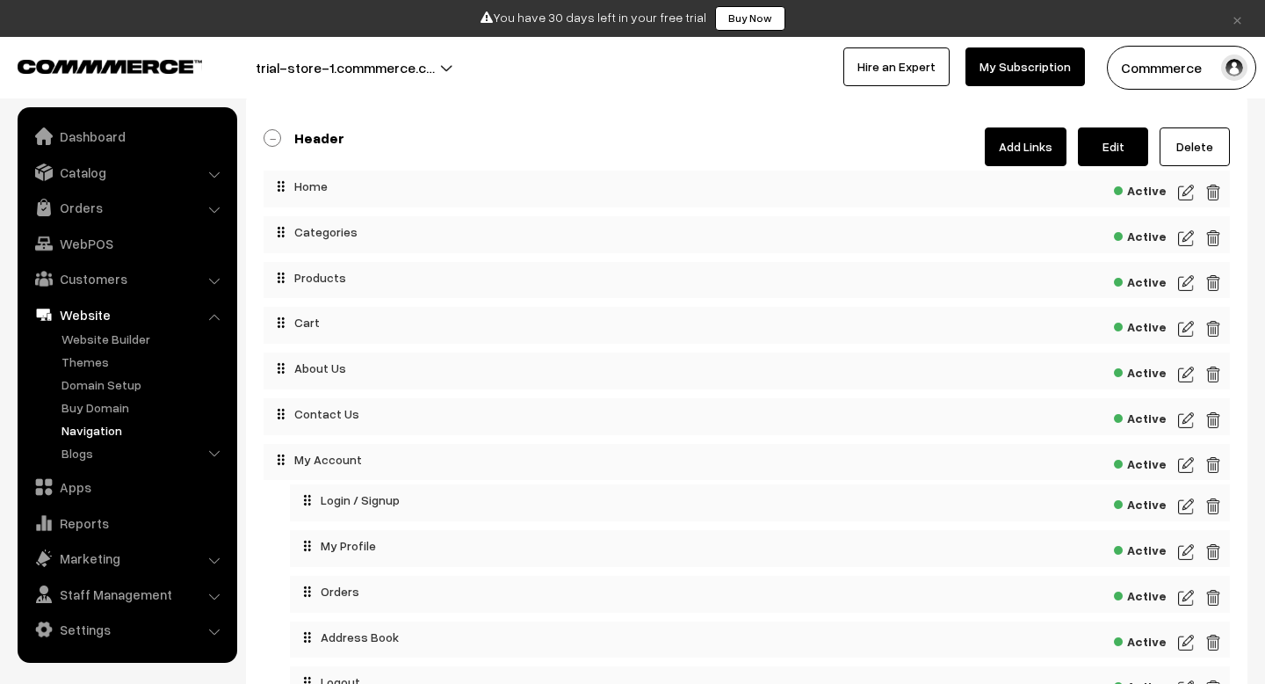
scroll to position [106, 0]
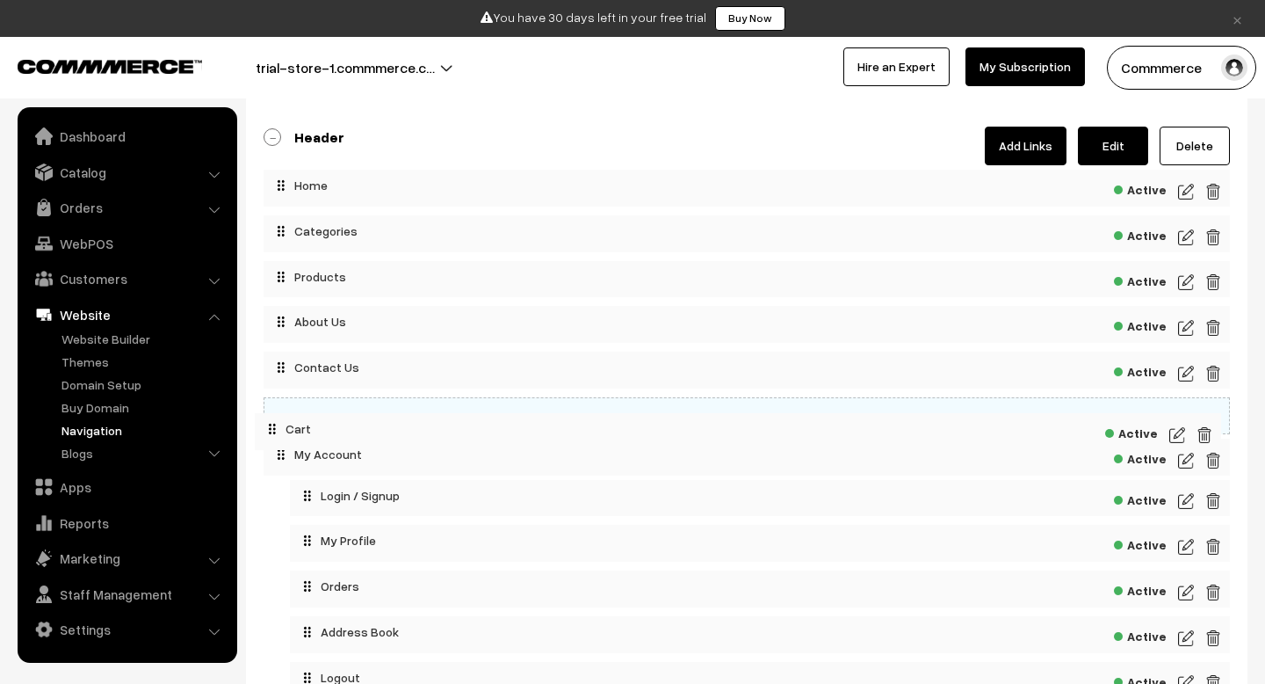
drag, startPoint x: 280, startPoint y: 315, endPoint x: 272, endPoint y: 417, distance: 102.2
